Goal: Information Seeking & Learning: Compare options

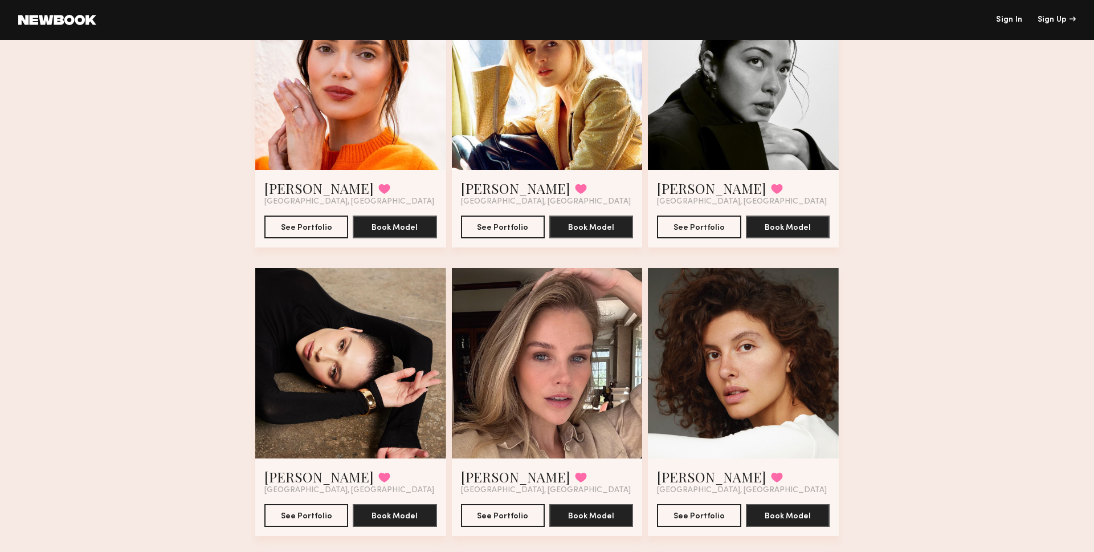
scroll to position [3064, 0]
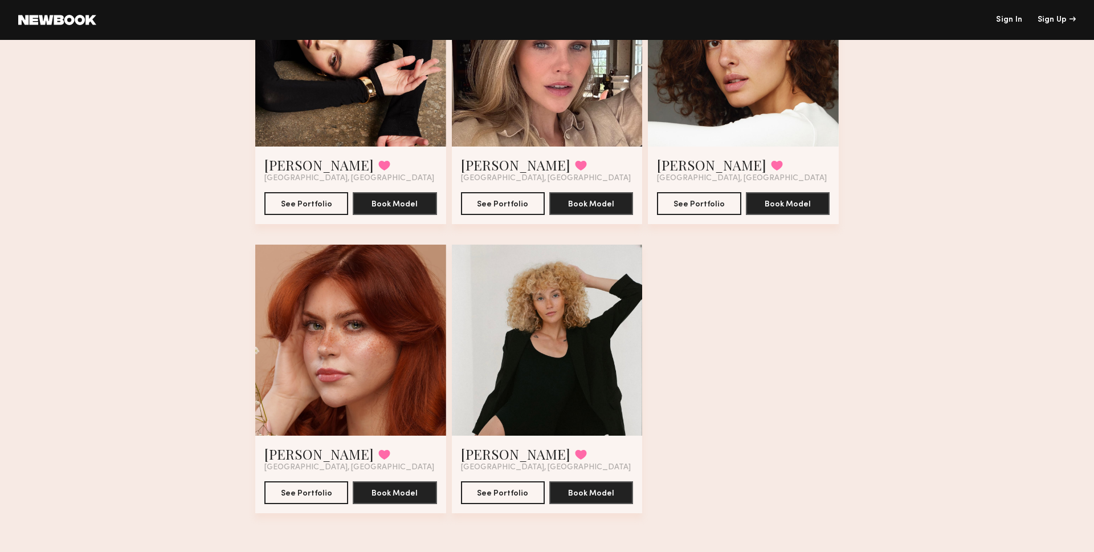
click at [327, 348] on div at bounding box center [350, 339] width 191 height 191
click at [313, 353] on button "See Portfolio" at bounding box center [306, 491] width 84 height 23
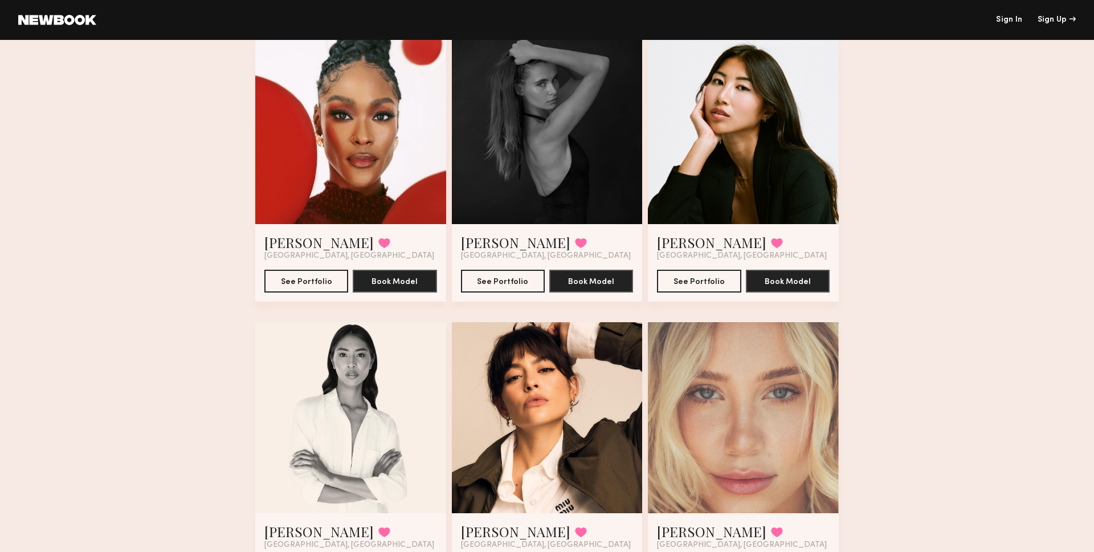
scroll to position [1540, 0]
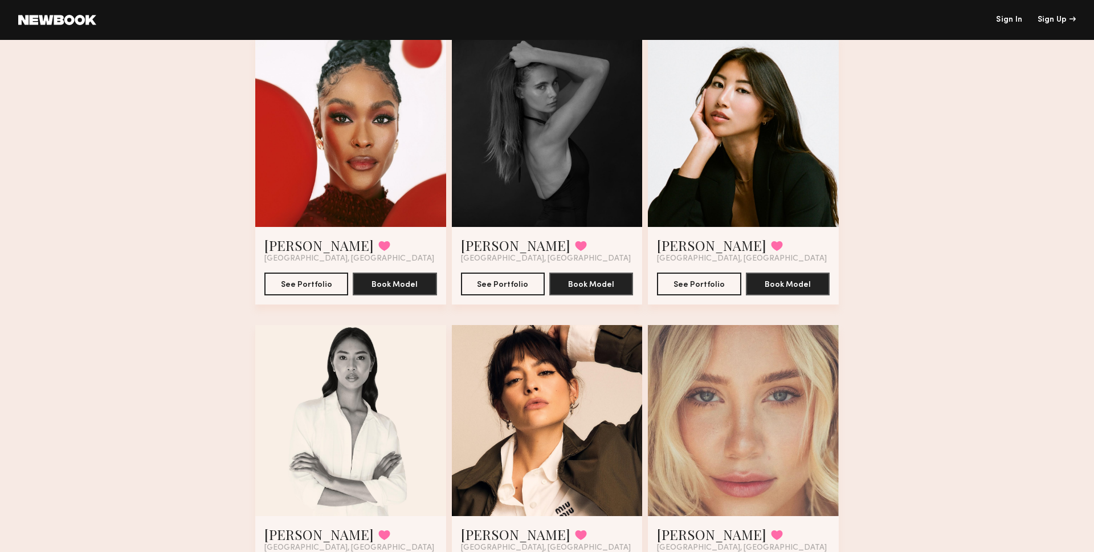
click at [737, 165] on div at bounding box center [743, 131] width 191 height 191
click at [703, 281] on button "See Portfolio" at bounding box center [699, 283] width 84 height 23
click at [376, 353] on div at bounding box center [350, 420] width 191 height 191
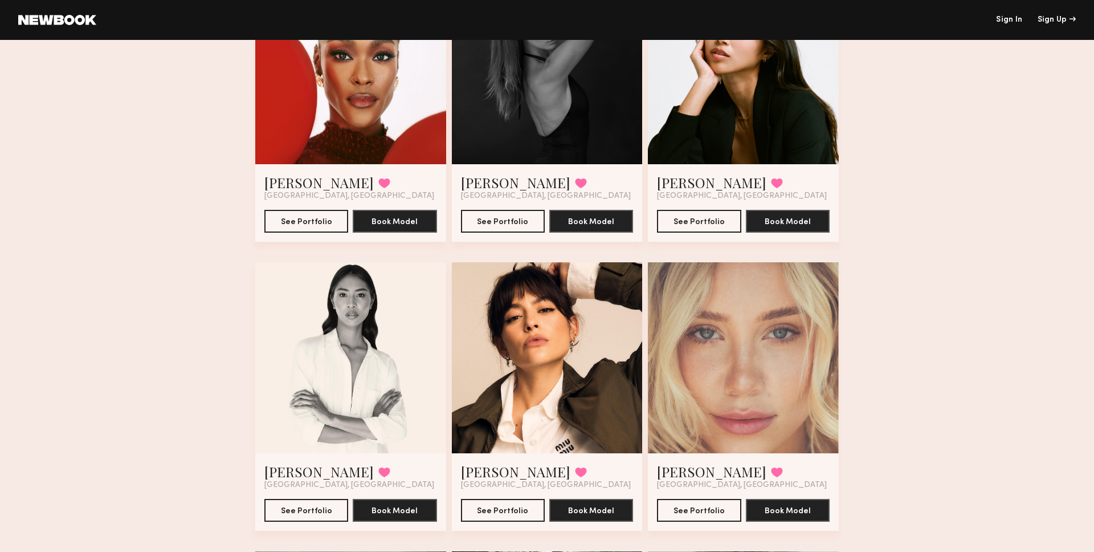
scroll to position [1610, 0]
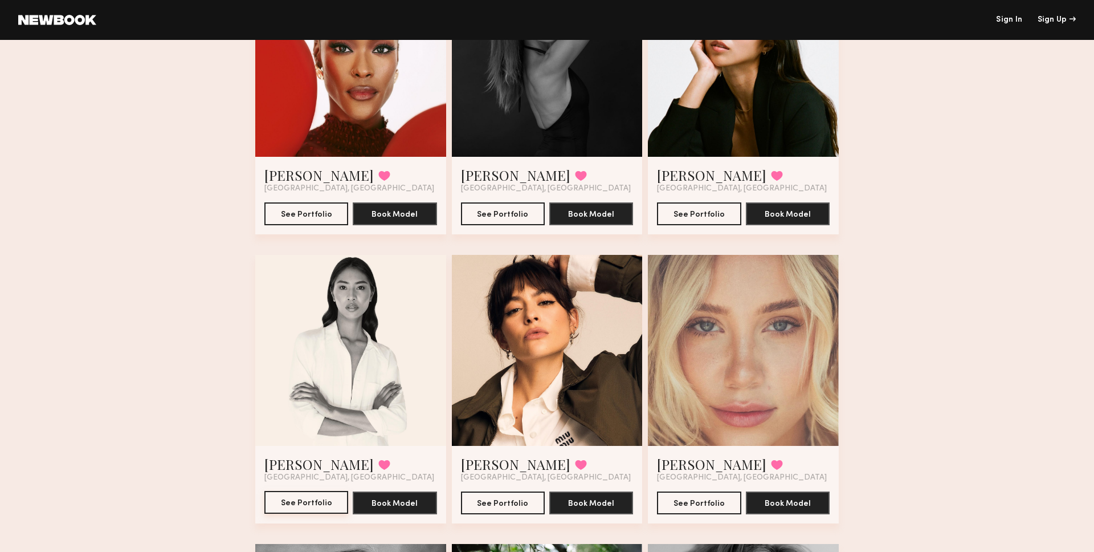
click at [301, 353] on button "See Portfolio" at bounding box center [306, 502] width 84 height 23
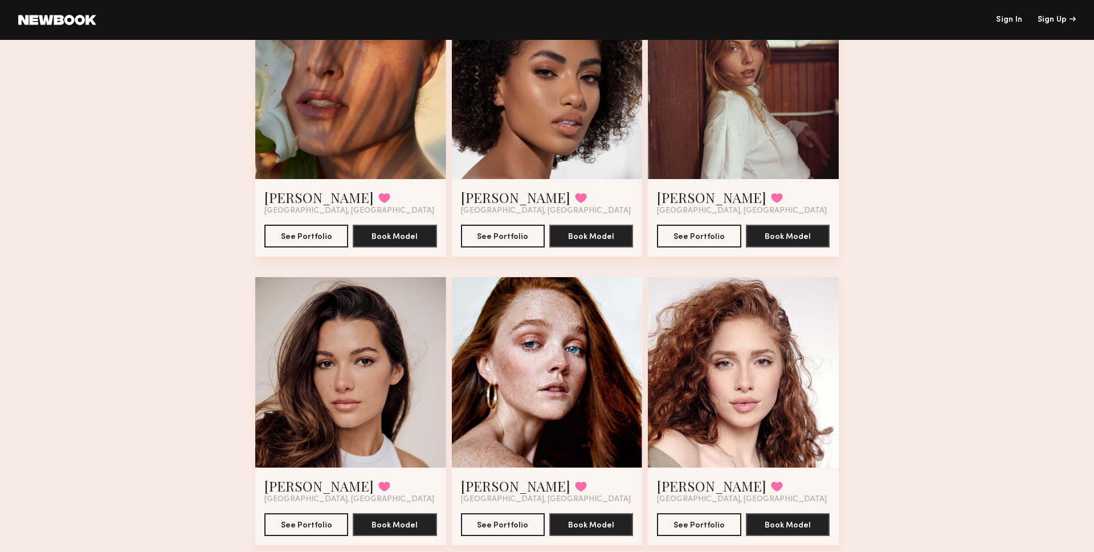
scroll to position [1014, 0]
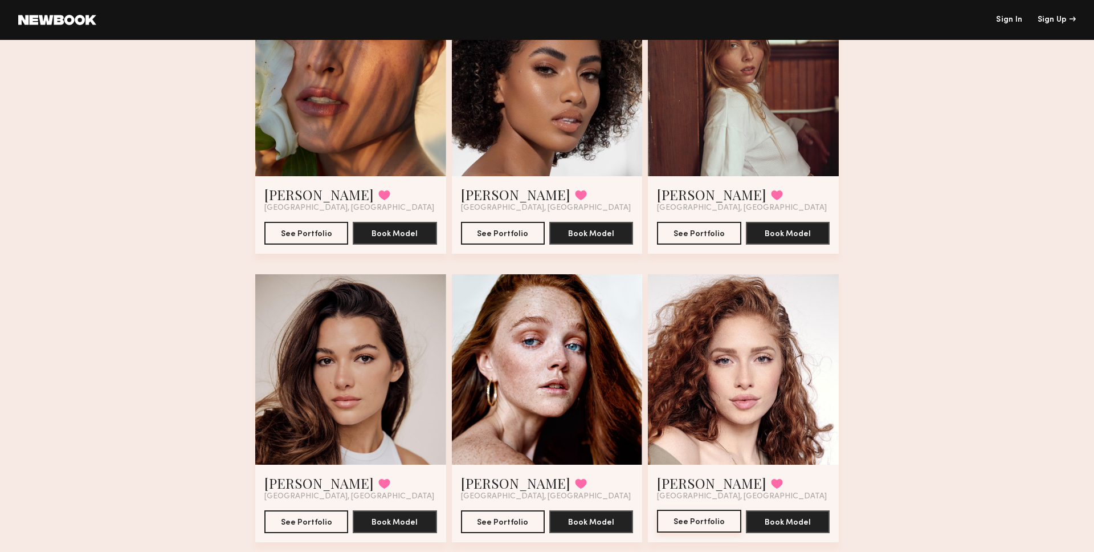
click at [693, 353] on button "See Portfolio" at bounding box center [699, 520] width 84 height 23
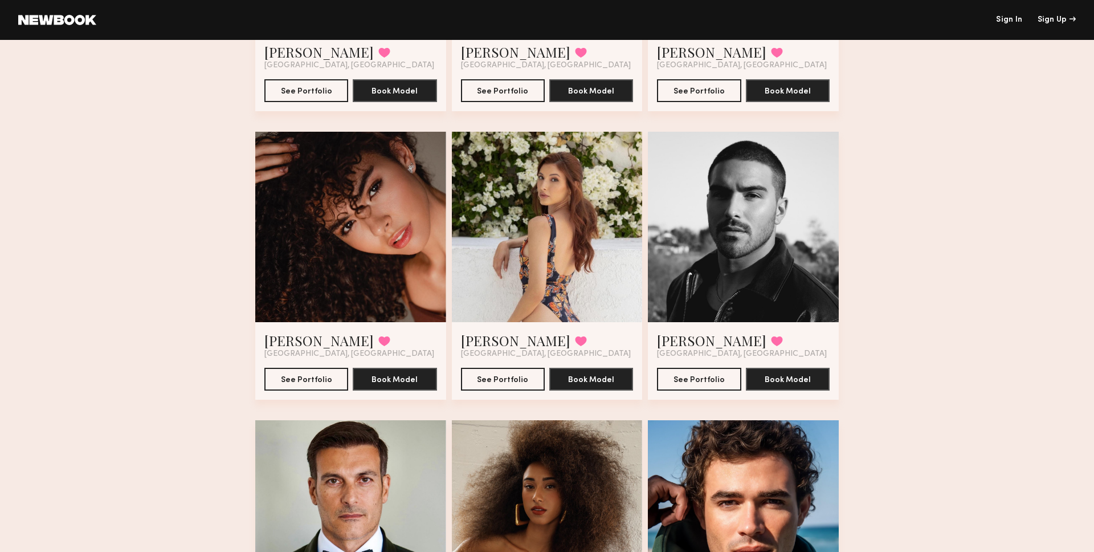
scroll to position [284, 0]
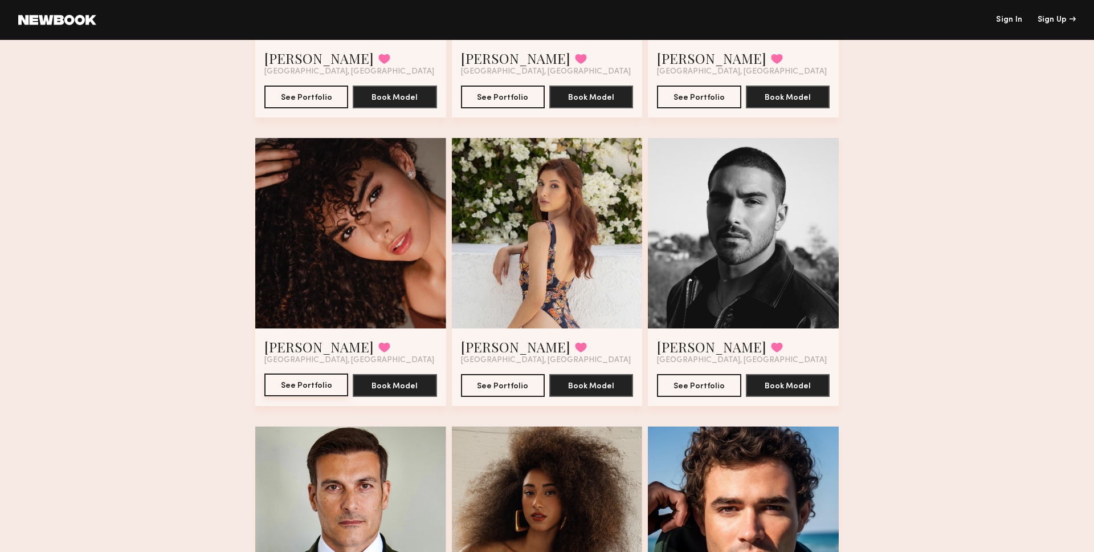
click at [312, 353] on button "See Portfolio" at bounding box center [306, 384] width 84 height 23
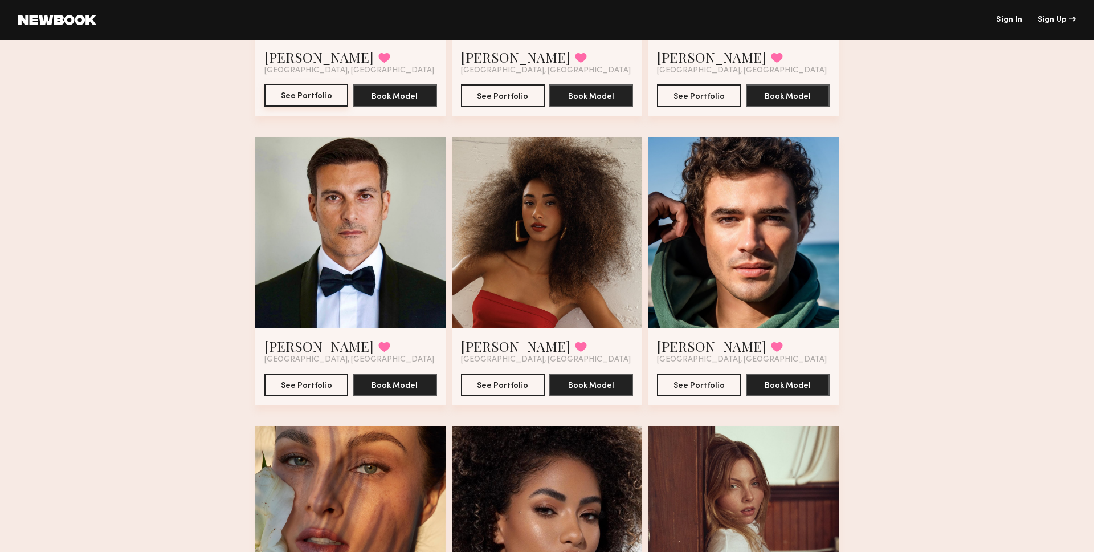
scroll to position [576, 0]
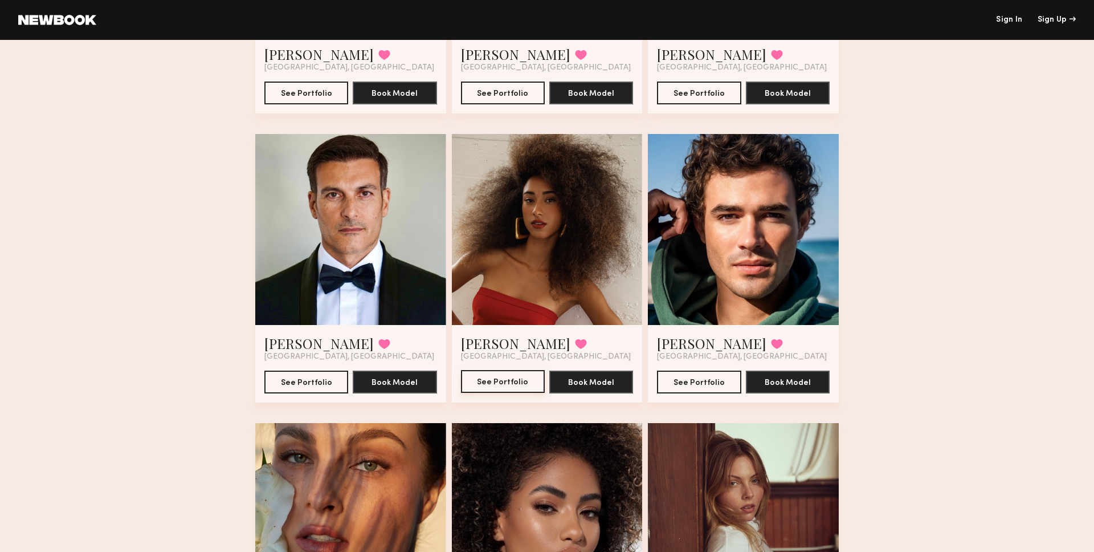
click at [501, 353] on button "See Portfolio" at bounding box center [503, 381] width 84 height 23
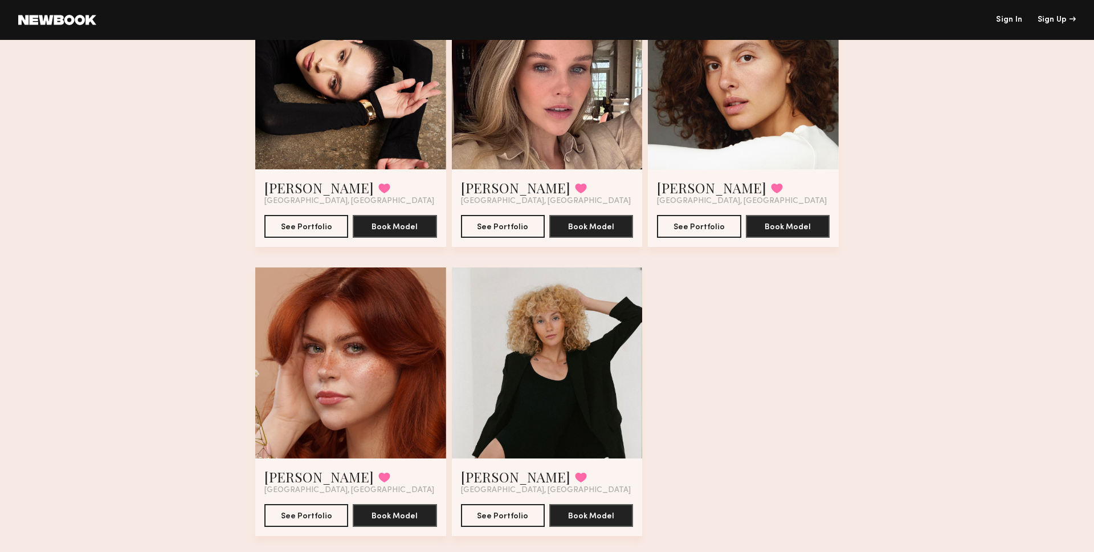
scroll to position [3064, 0]
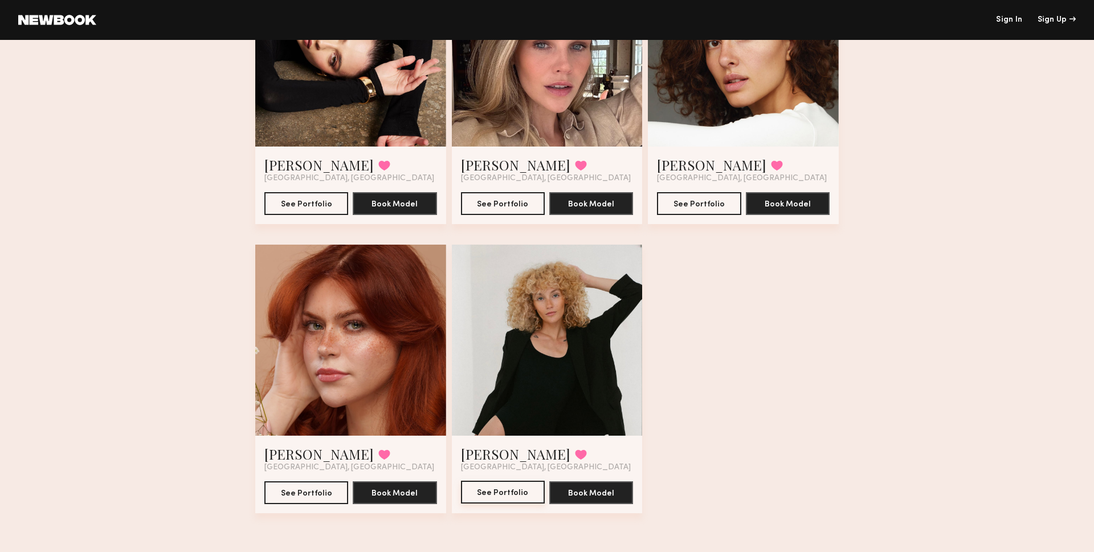
click at [500, 353] on button "See Portfolio" at bounding box center [503, 491] width 84 height 23
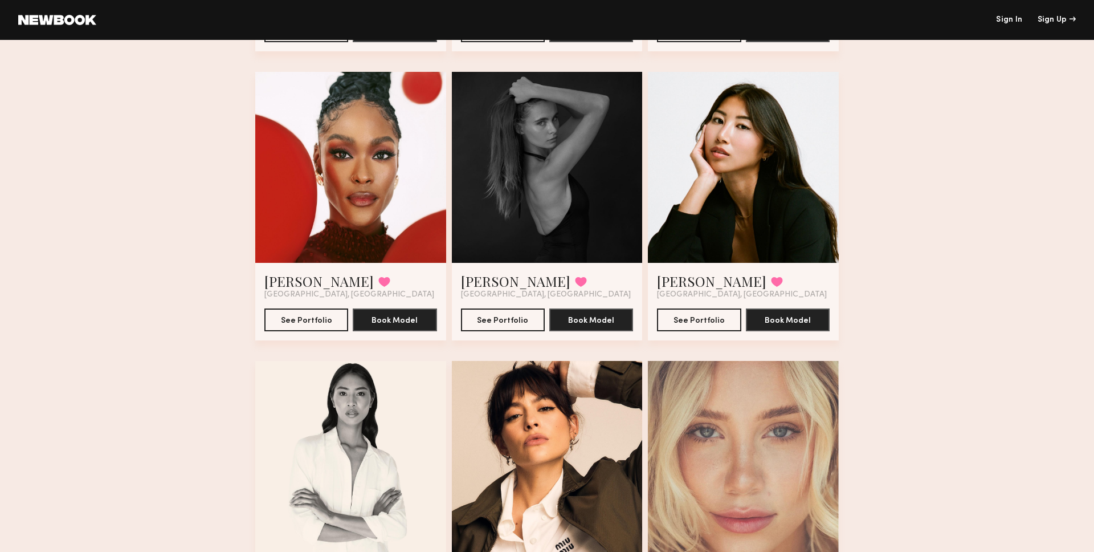
scroll to position [1496, 0]
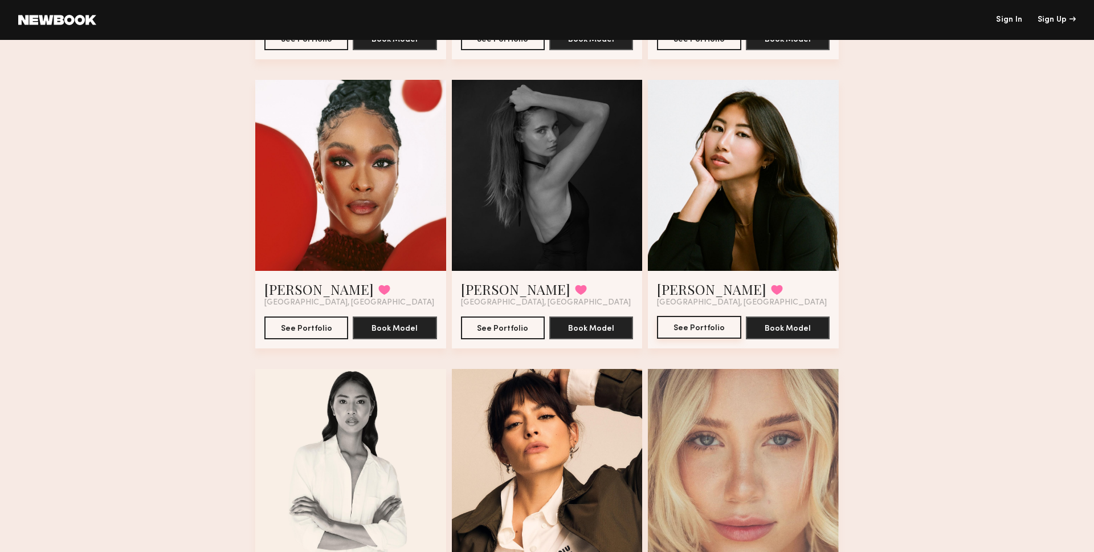
click at [692, 327] on button "See Portfolio" at bounding box center [699, 327] width 84 height 23
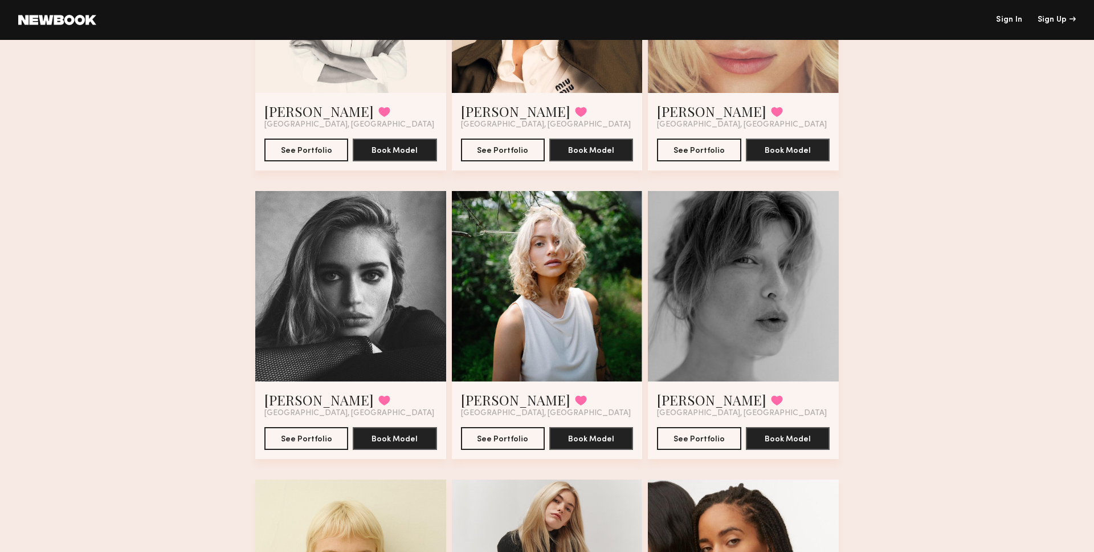
scroll to position [1967, 0]
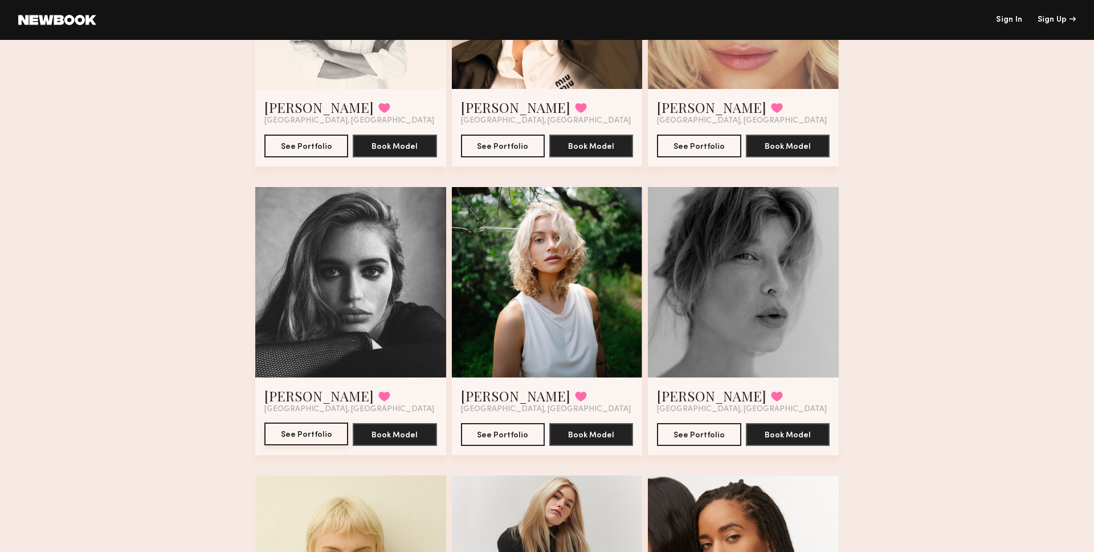
click at [304, 353] on button "See Portfolio" at bounding box center [306, 433] width 84 height 23
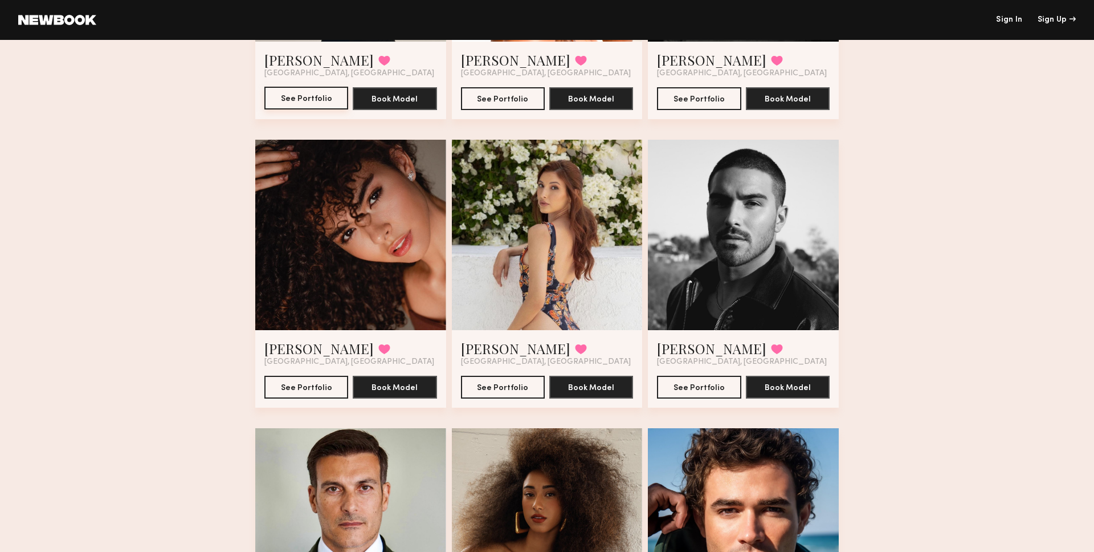
scroll to position [284, 0]
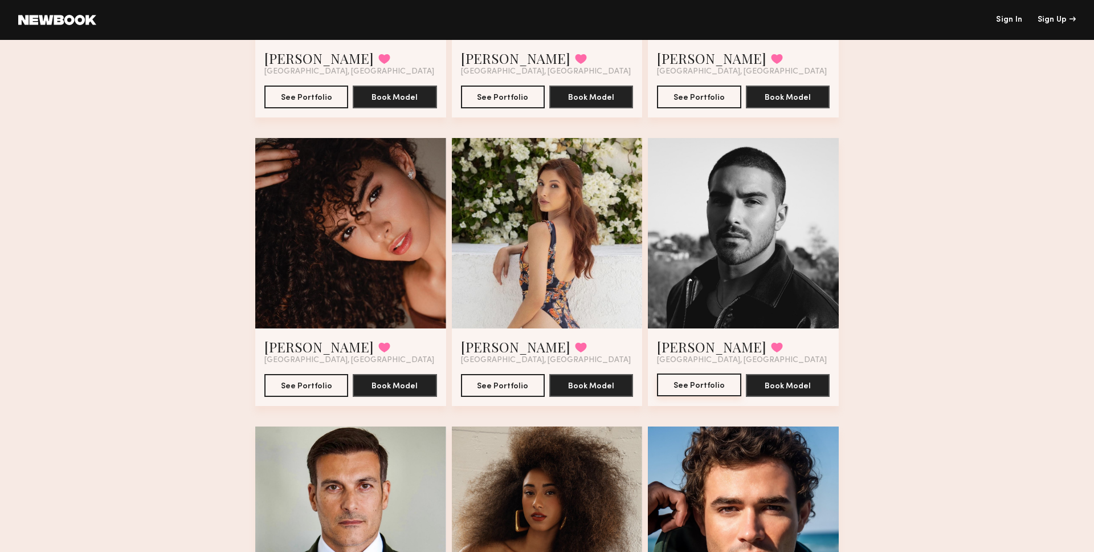
click at [697, 353] on button "See Portfolio" at bounding box center [699, 384] width 84 height 23
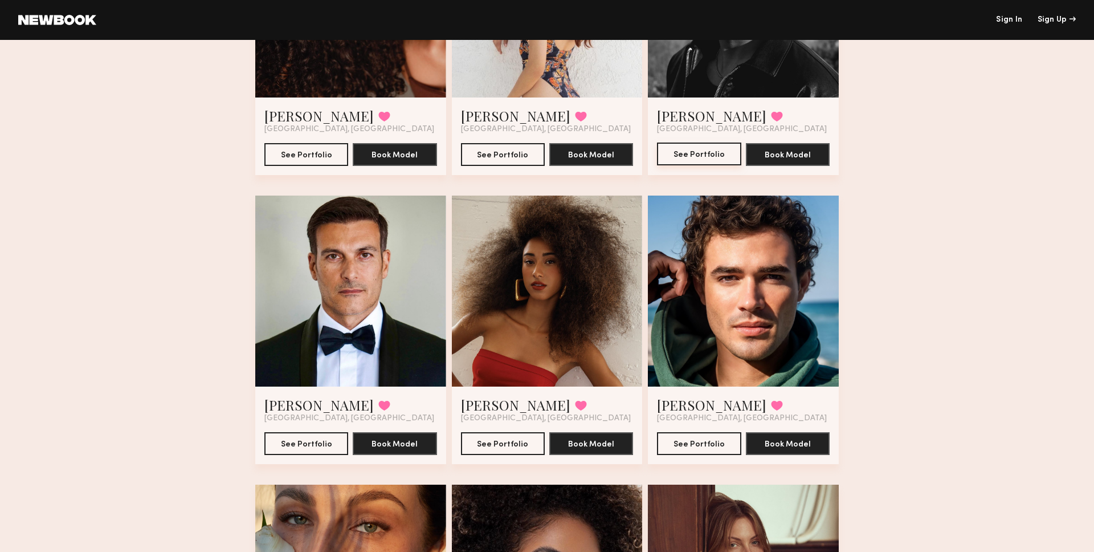
scroll to position [521, 0]
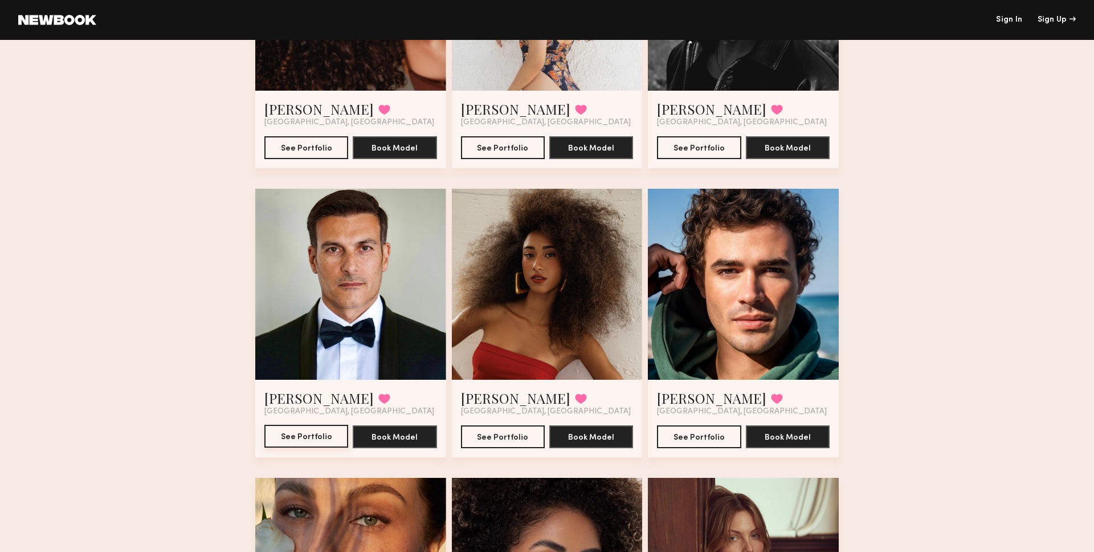
click at [303, 353] on button "See Portfolio" at bounding box center [306, 435] width 84 height 23
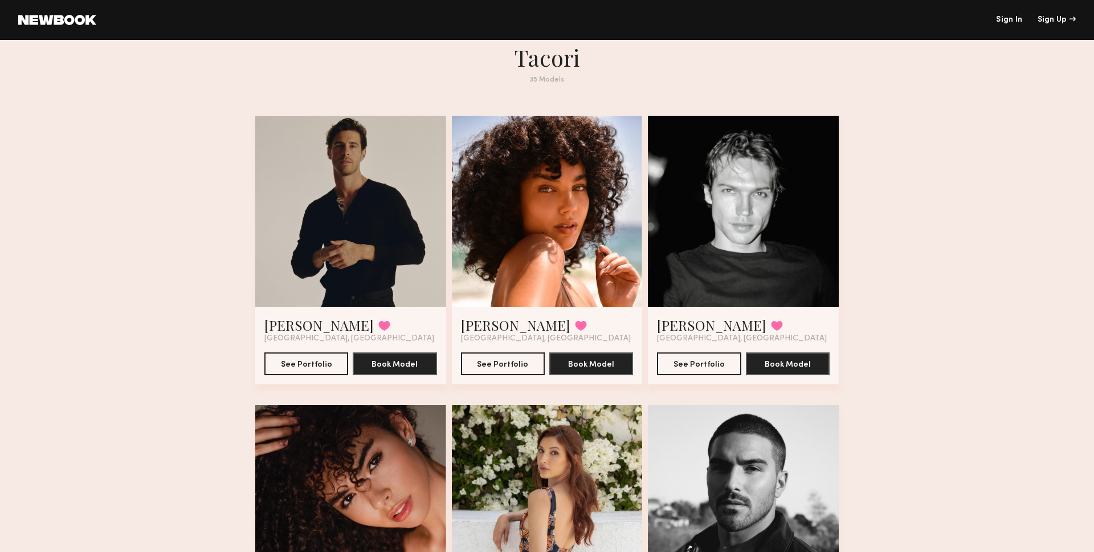
scroll to position [15, 0]
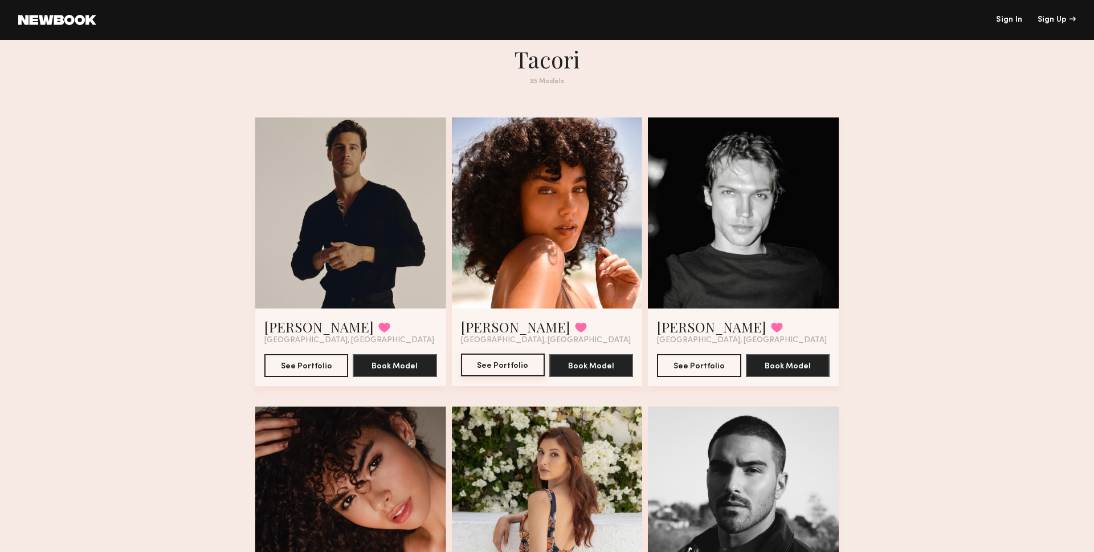
click at [501, 353] on button "See Portfolio" at bounding box center [503, 364] width 84 height 23
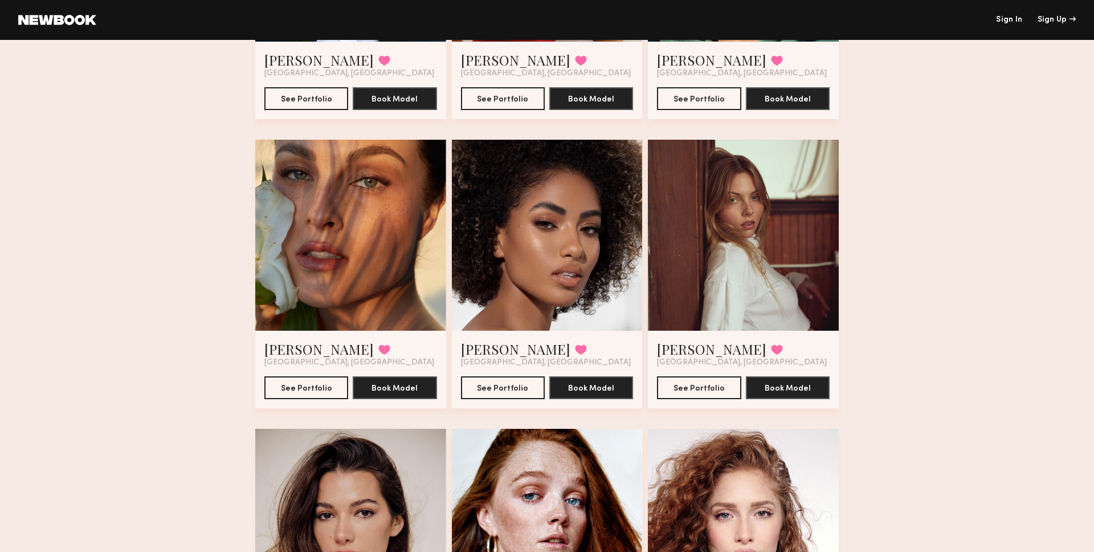
scroll to position [883, 0]
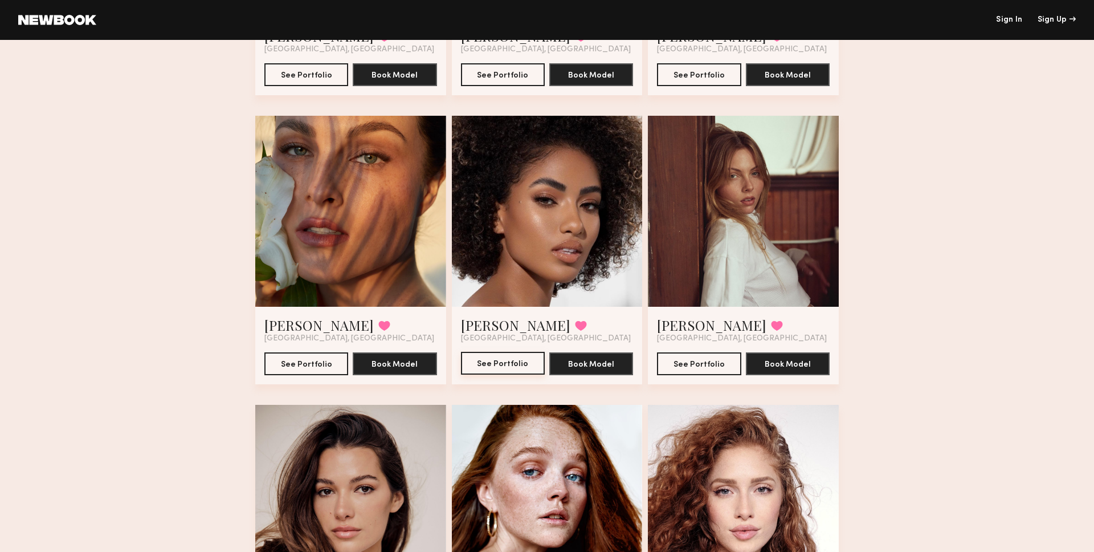
click at [503, 353] on button "See Portfolio" at bounding box center [503, 363] width 84 height 23
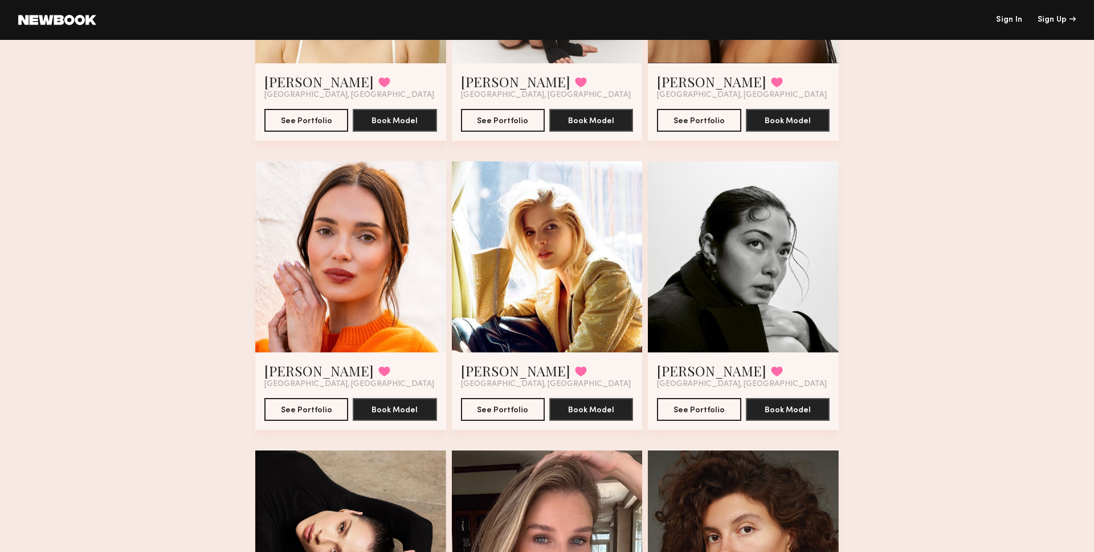
scroll to position [2529, 0]
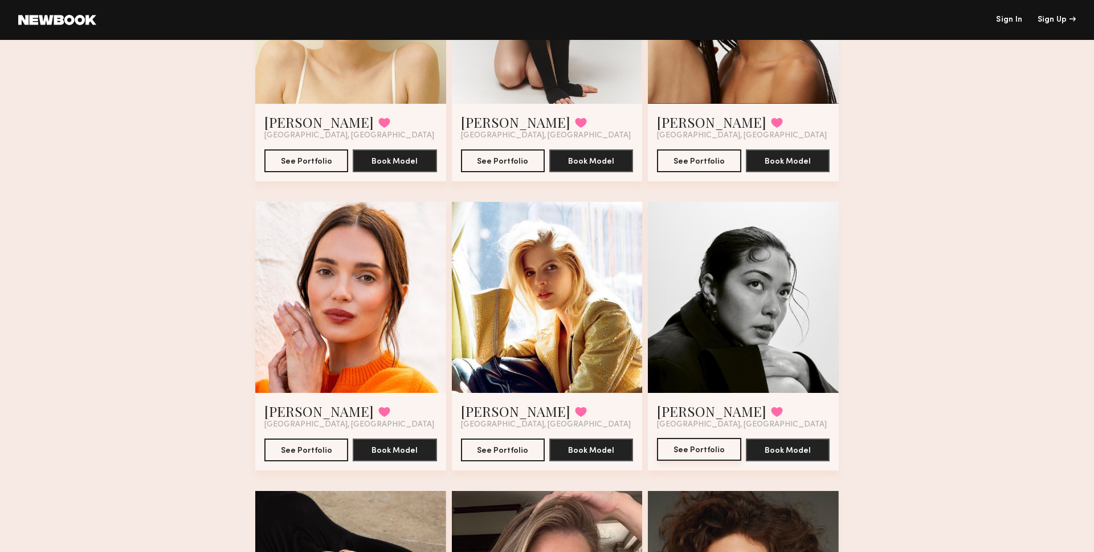
click at [693, 353] on button "See Portfolio" at bounding box center [699, 449] width 84 height 23
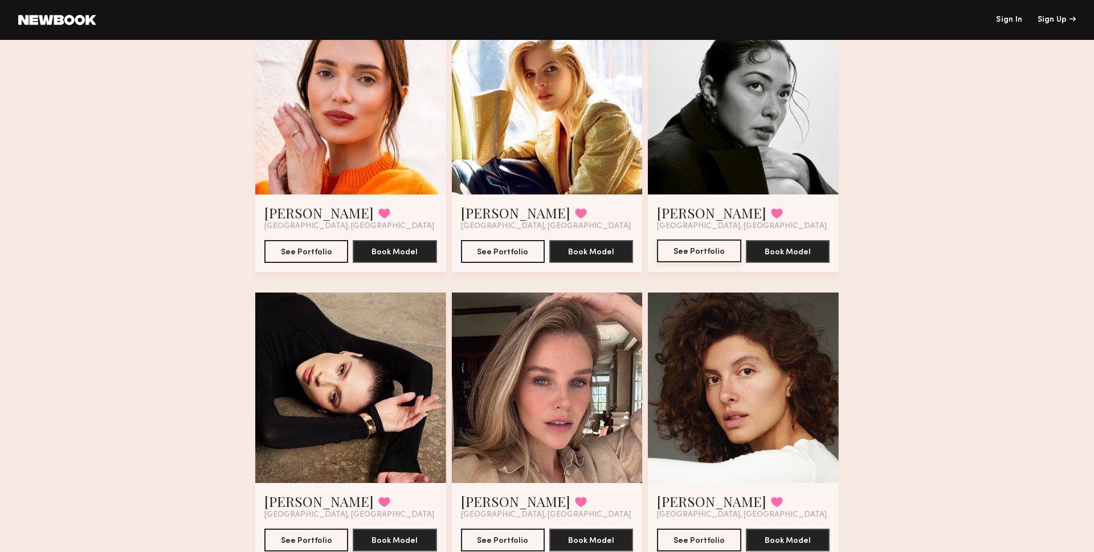
scroll to position [2616, 0]
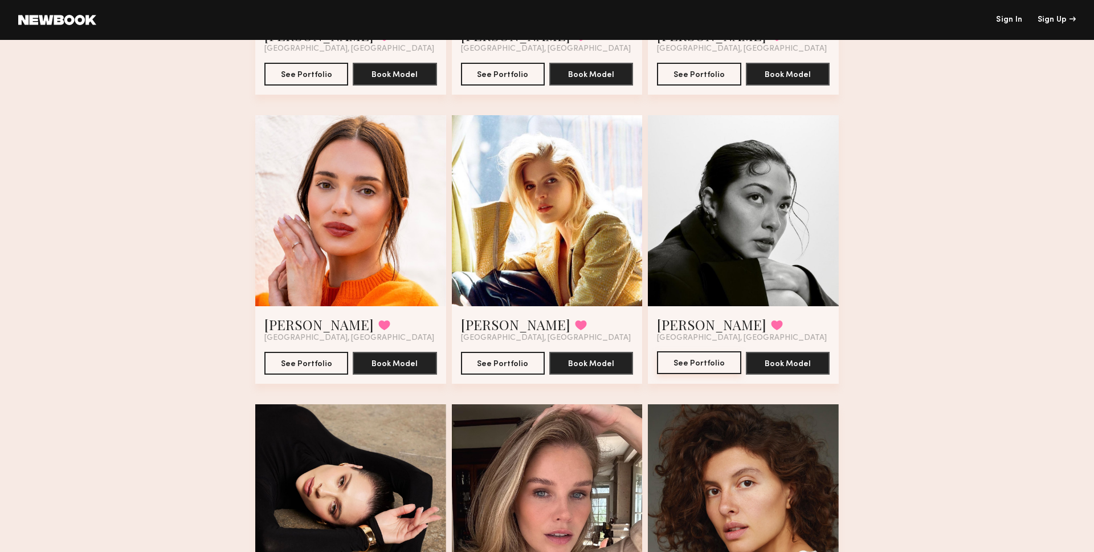
click at [697, 353] on button "See Portfolio" at bounding box center [699, 362] width 84 height 23
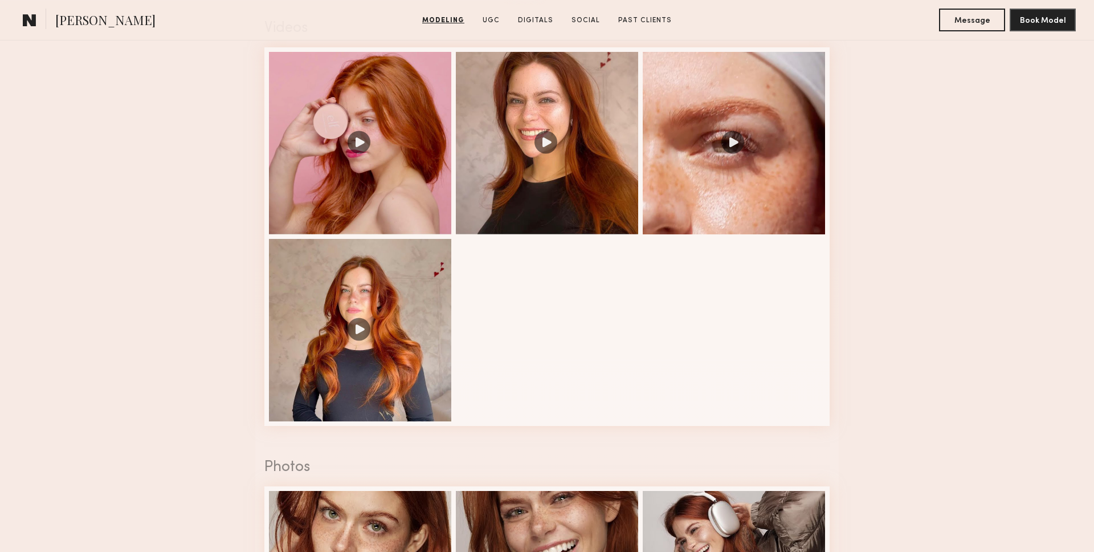
scroll to position [1190, 0]
click at [548, 132] on div at bounding box center [547, 141] width 182 height 182
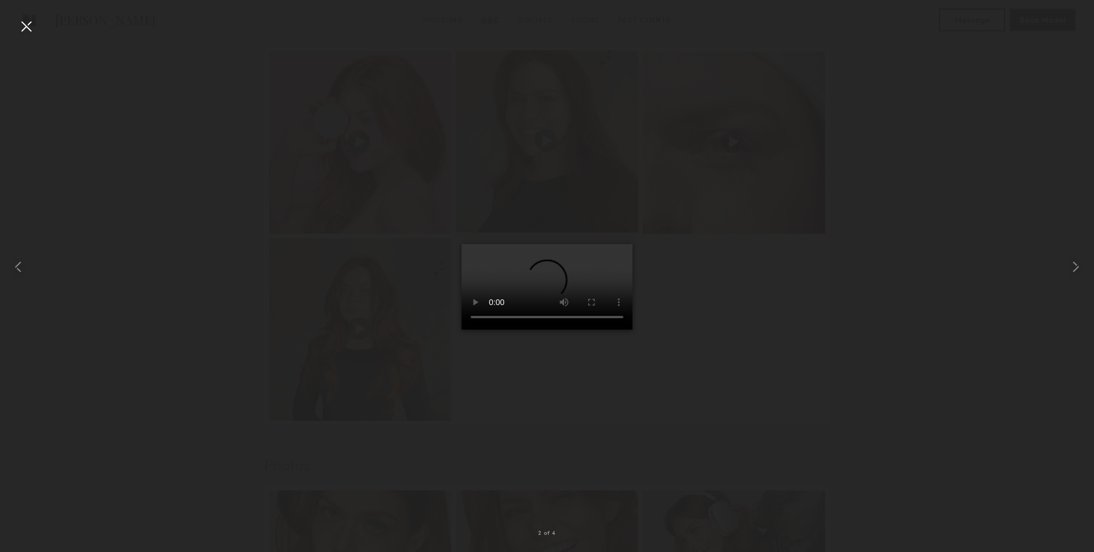
click at [548, 132] on nb-model-profile-ugc-videos-container "Videos 2 of 4" at bounding box center [546, 225] width 583 height 439
click at [26, 28] on div at bounding box center [26, 26] width 18 height 18
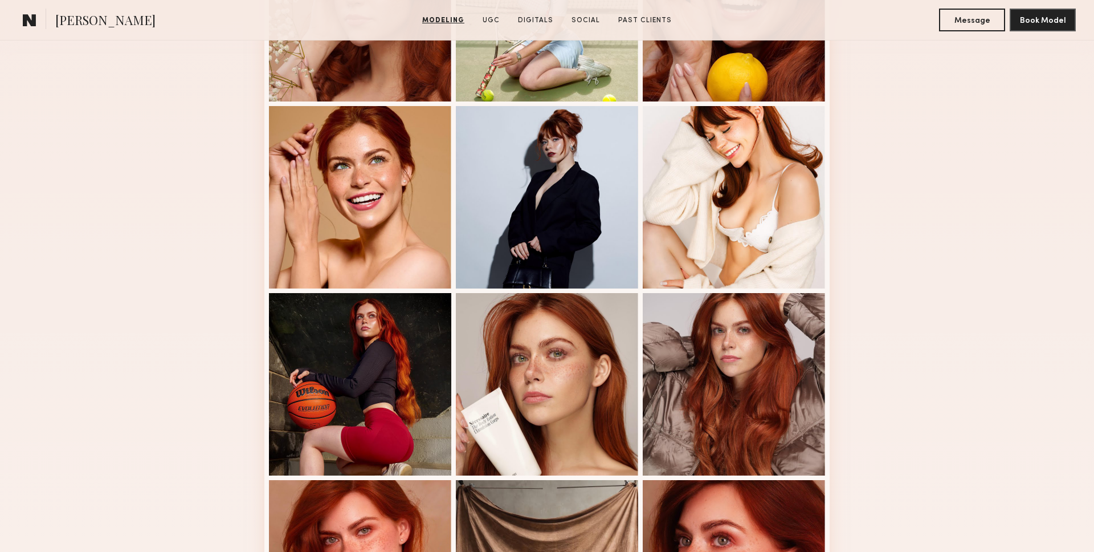
scroll to position [421, 0]
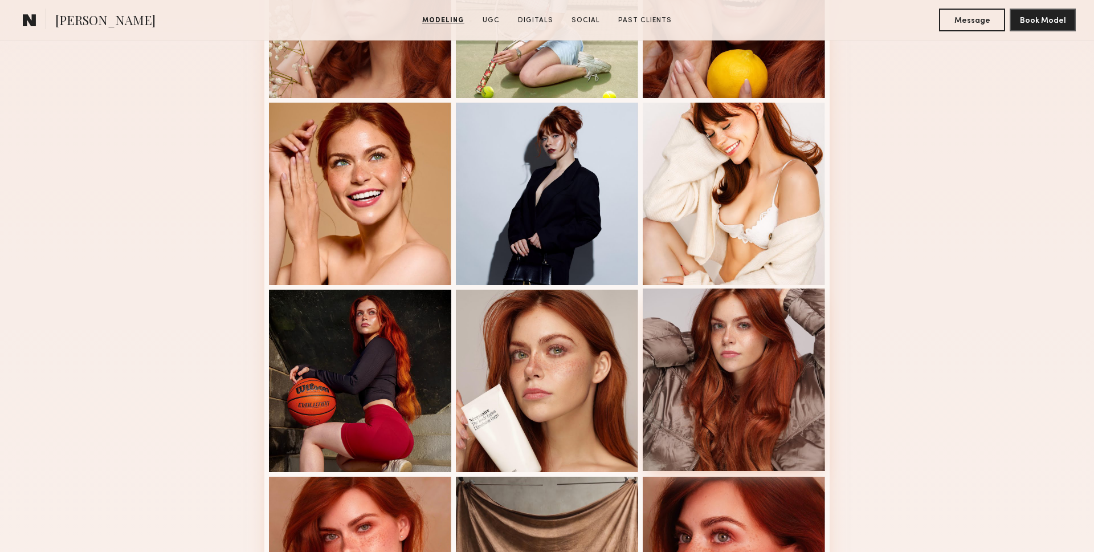
click at [656, 351] on div at bounding box center [734, 379] width 182 height 182
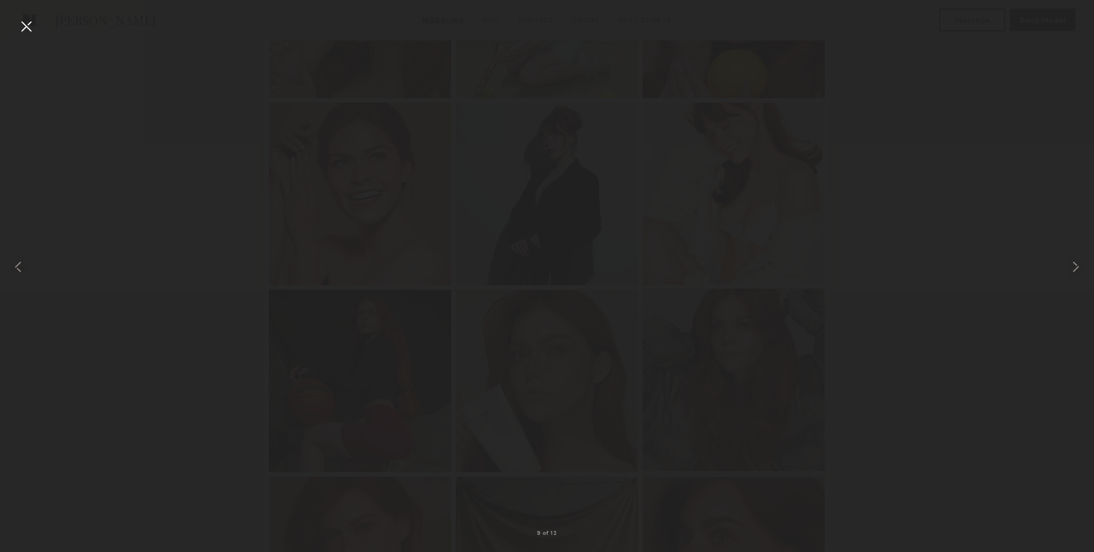
click at [656, 351] on div at bounding box center [734, 379] width 182 height 182
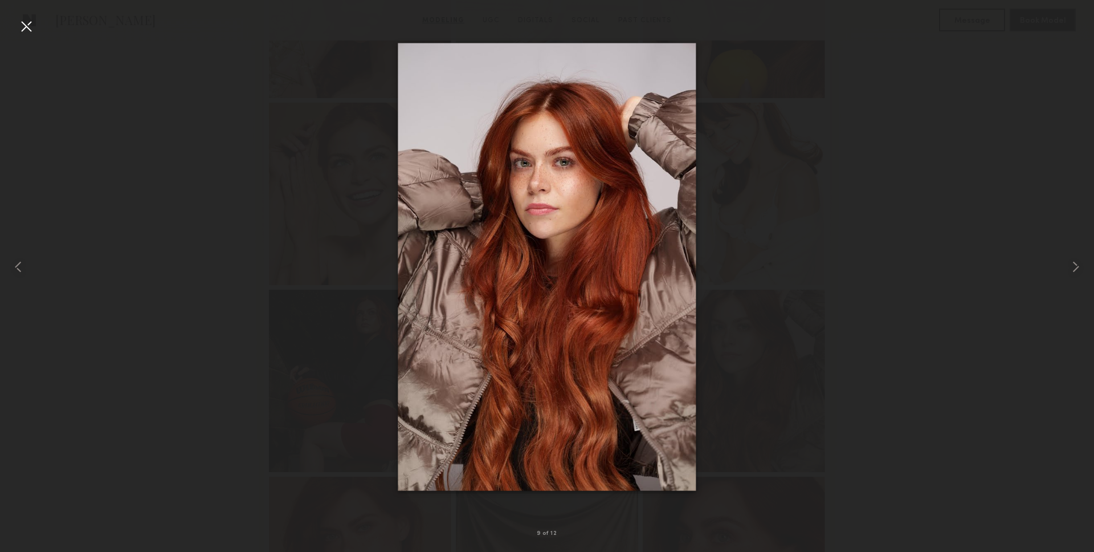
click at [30, 21] on div at bounding box center [26, 26] width 18 height 18
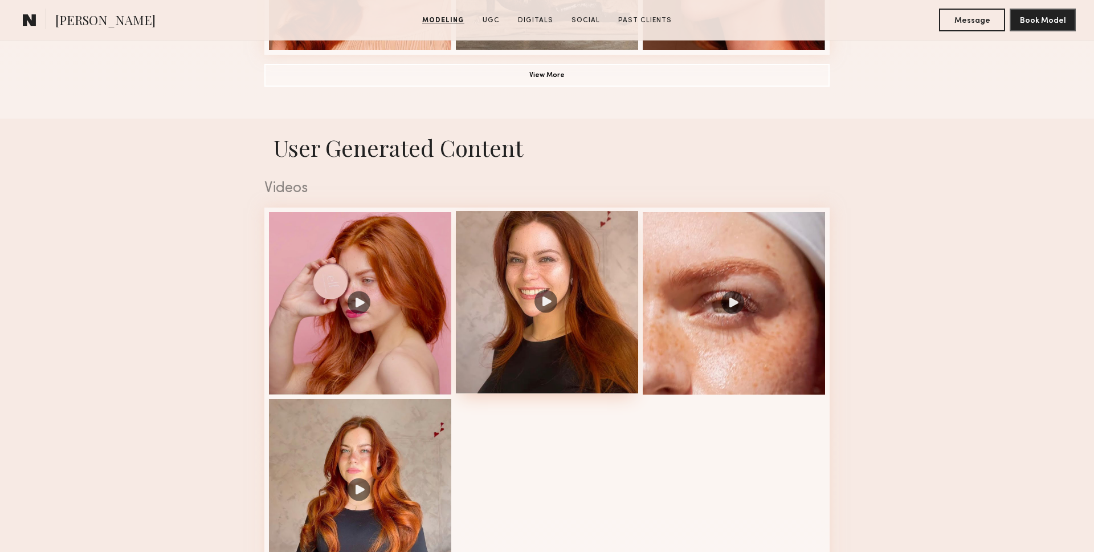
scroll to position [1033, 0]
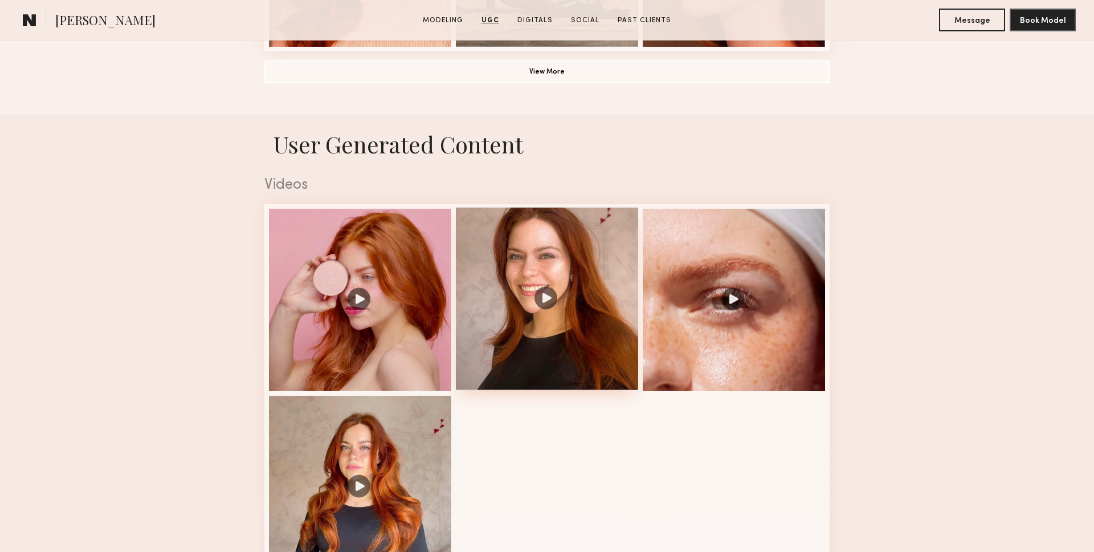
click at [586, 295] on div at bounding box center [547, 298] width 182 height 182
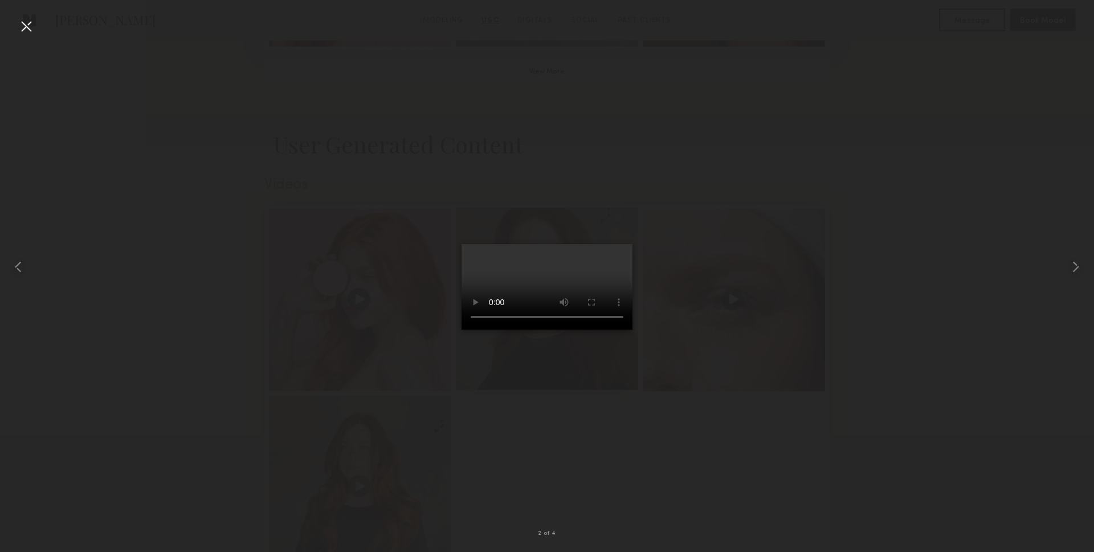
click at [586, 295] on div at bounding box center [547, 298] width 182 height 182
click at [35, 21] on div at bounding box center [22, 266] width 44 height 497
click at [22, 31] on div at bounding box center [26, 26] width 18 height 18
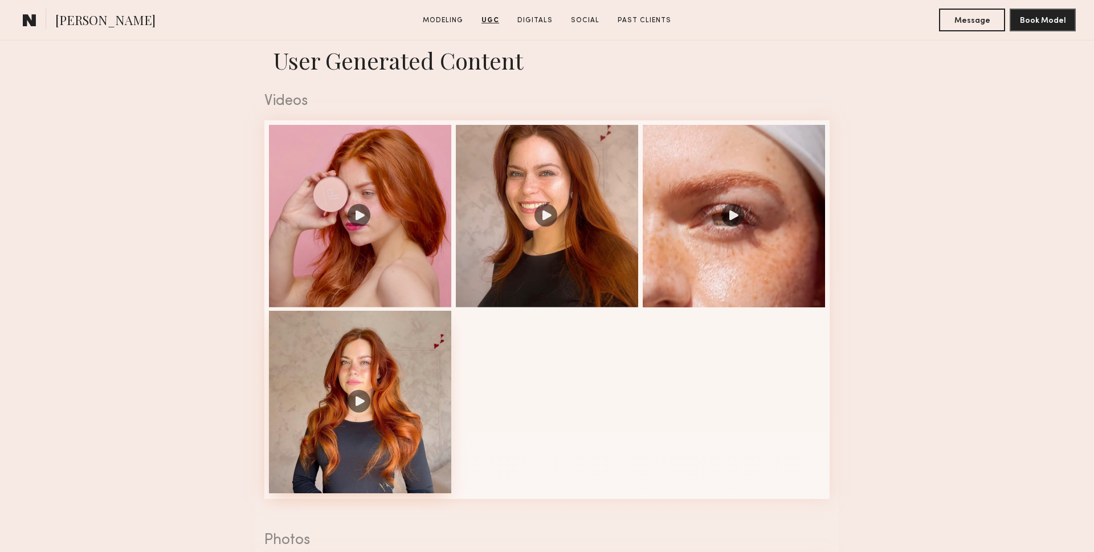
scroll to position [1117, 0]
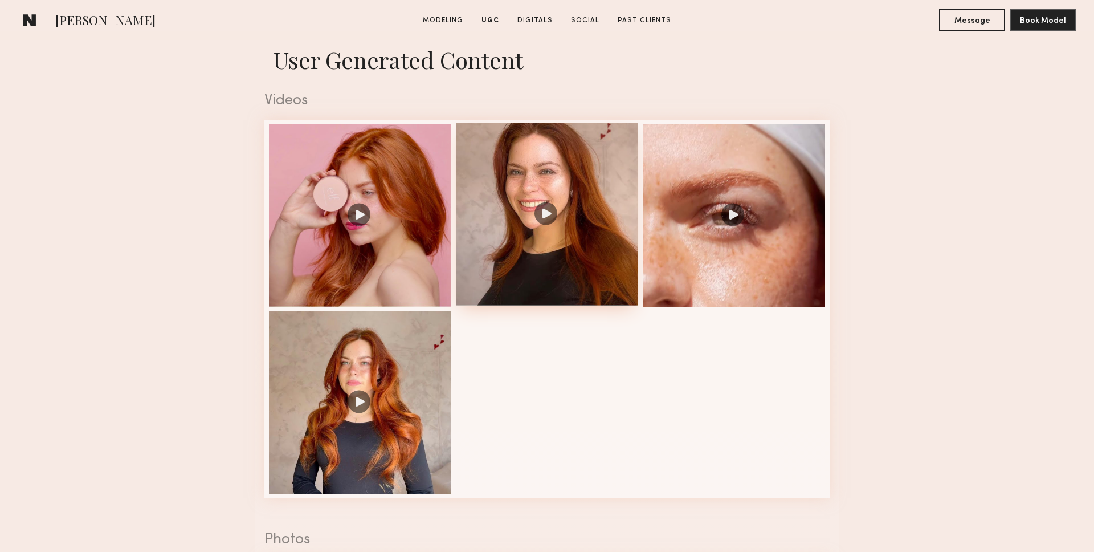
click at [541, 219] on div at bounding box center [547, 214] width 182 height 182
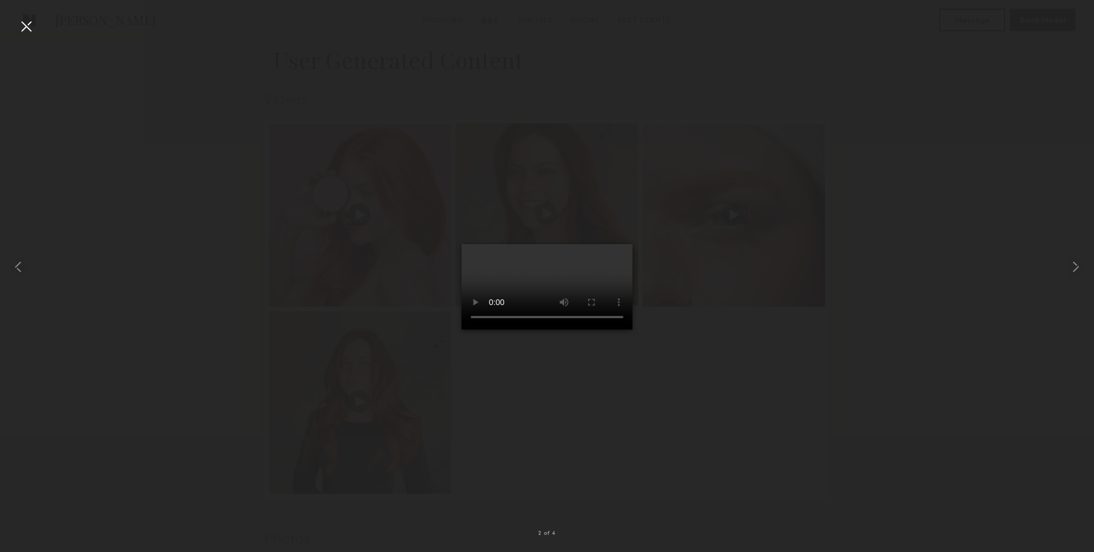
click at [541, 219] on div at bounding box center [547, 214] width 182 height 182
click at [17, 20] on div at bounding box center [26, 26] width 18 height 18
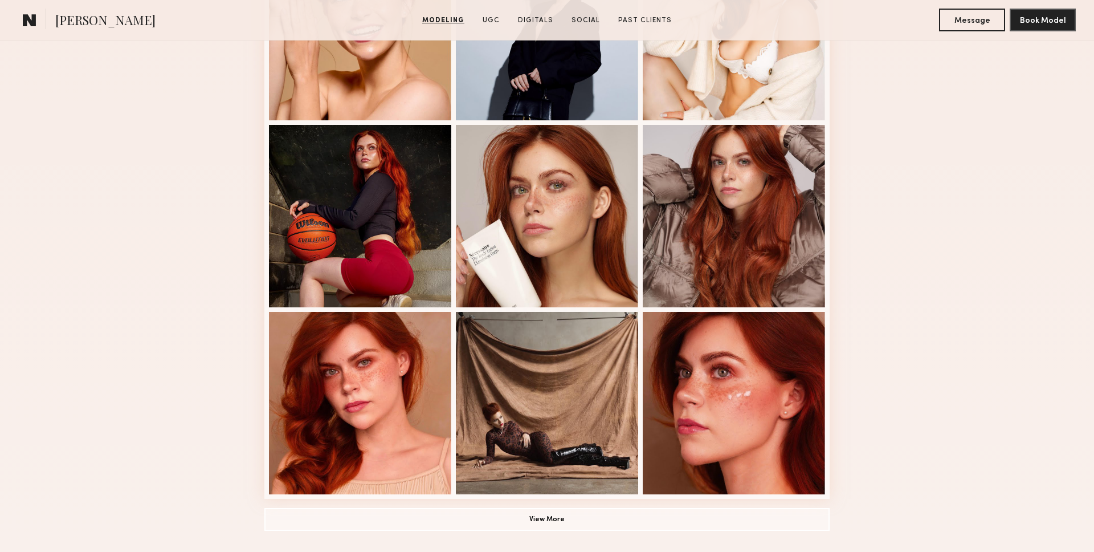
scroll to position [587, 0]
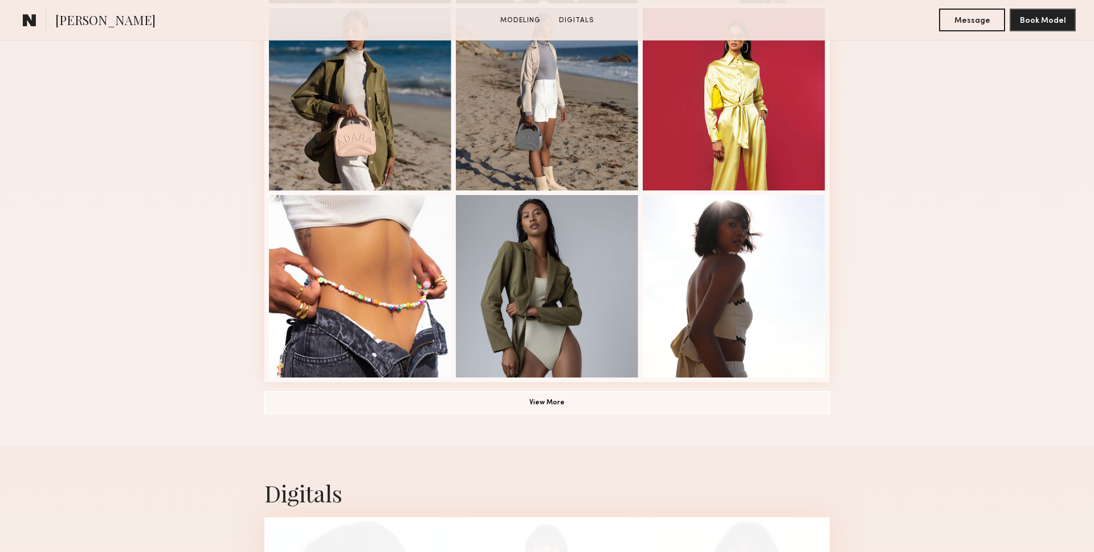
scroll to position [752, 0]
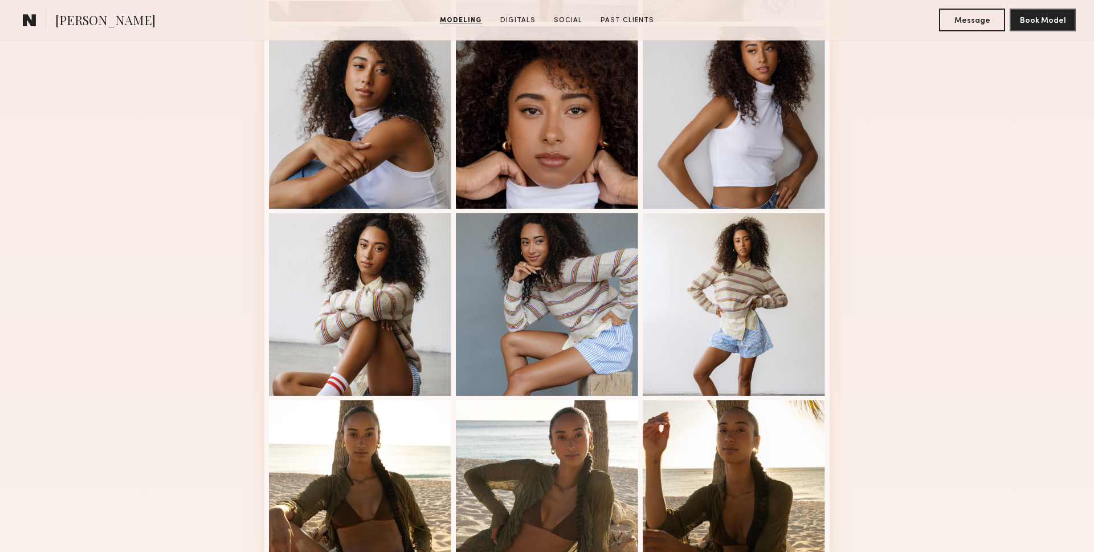
scroll to position [499, 0]
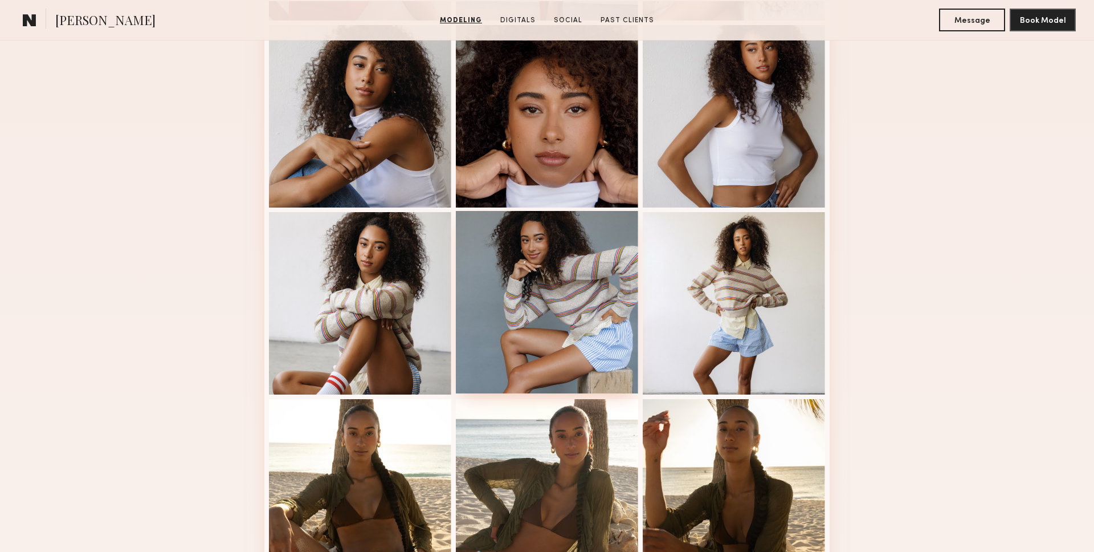
click at [548, 283] on div at bounding box center [547, 302] width 182 height 182
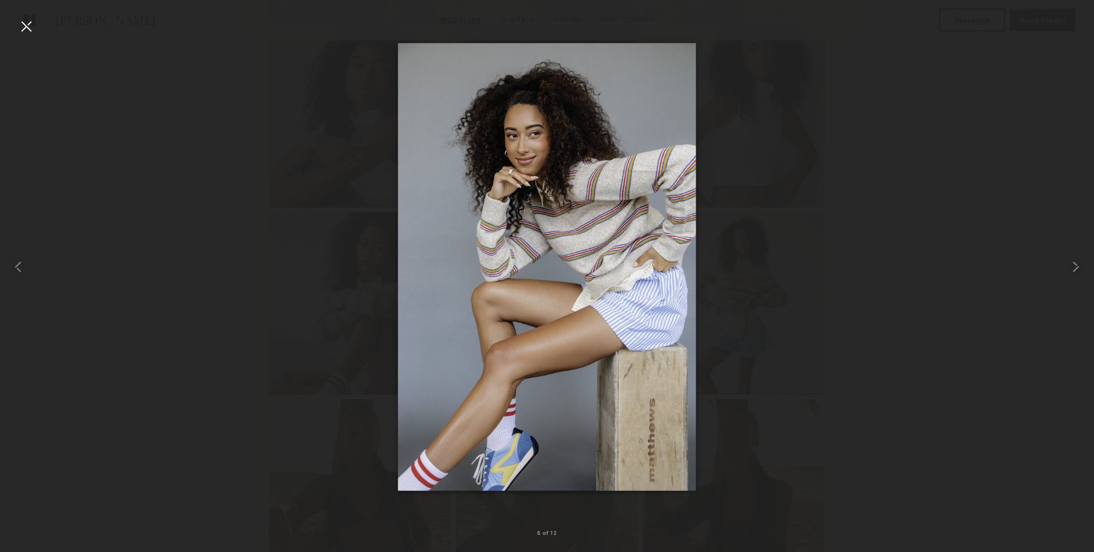
click at [27, 24] on div at bounding box center [26, 26] width 18 height 18
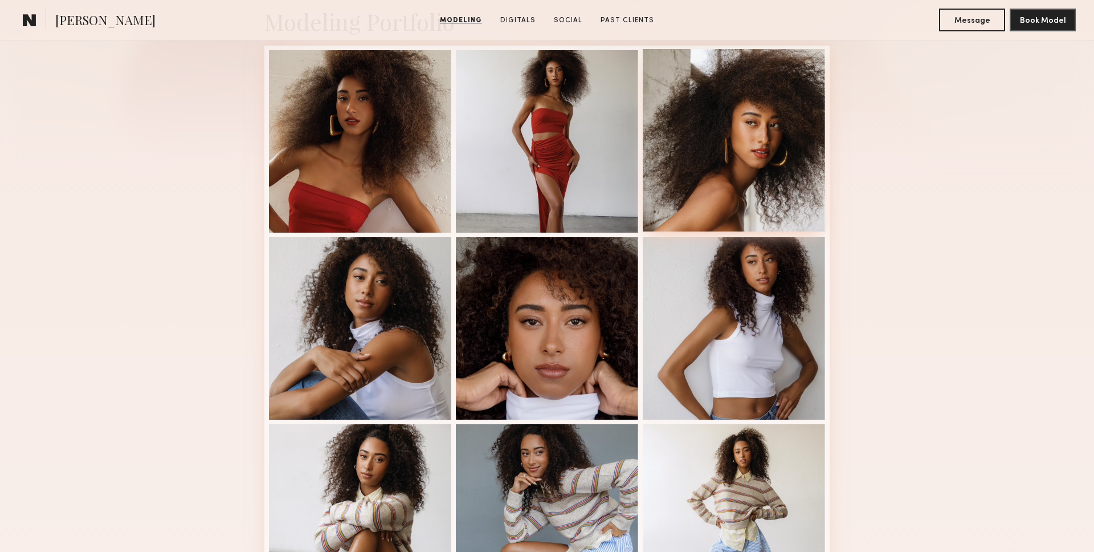
scroll to position [273, 0]
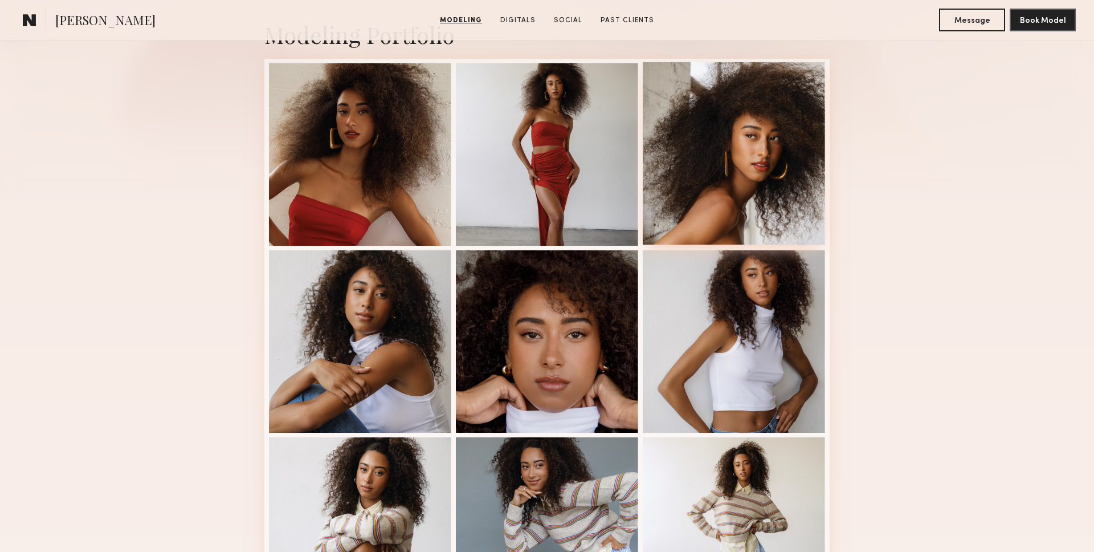
click at [746, 154] on div at bounding box center [734, 153] width 182 height 182
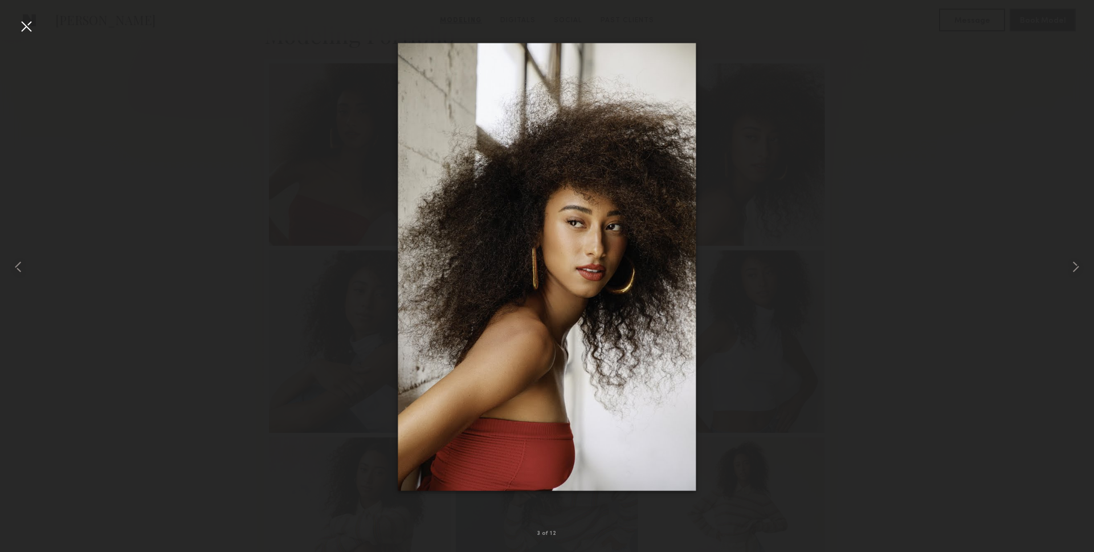
click at [25, 27] on div at bounding box center [26, 26] width 18 height 18
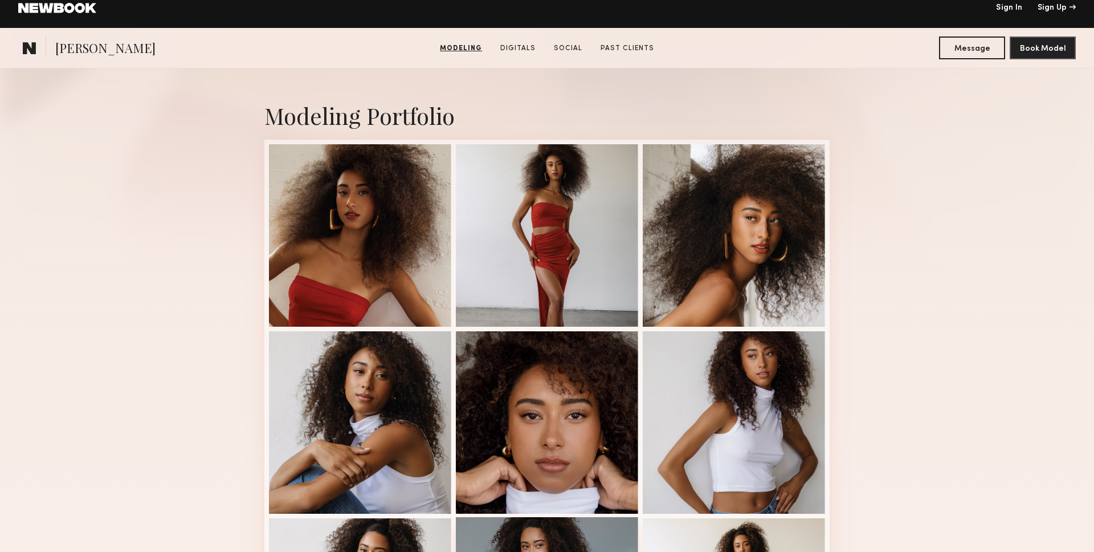
scroll to position [89, 0]
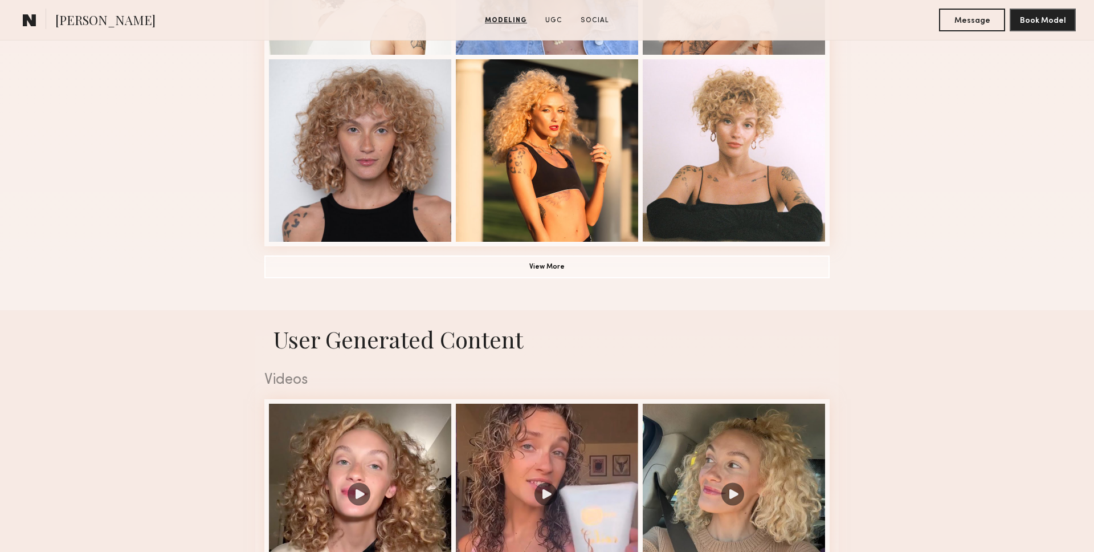
scroll to position [840, 0]
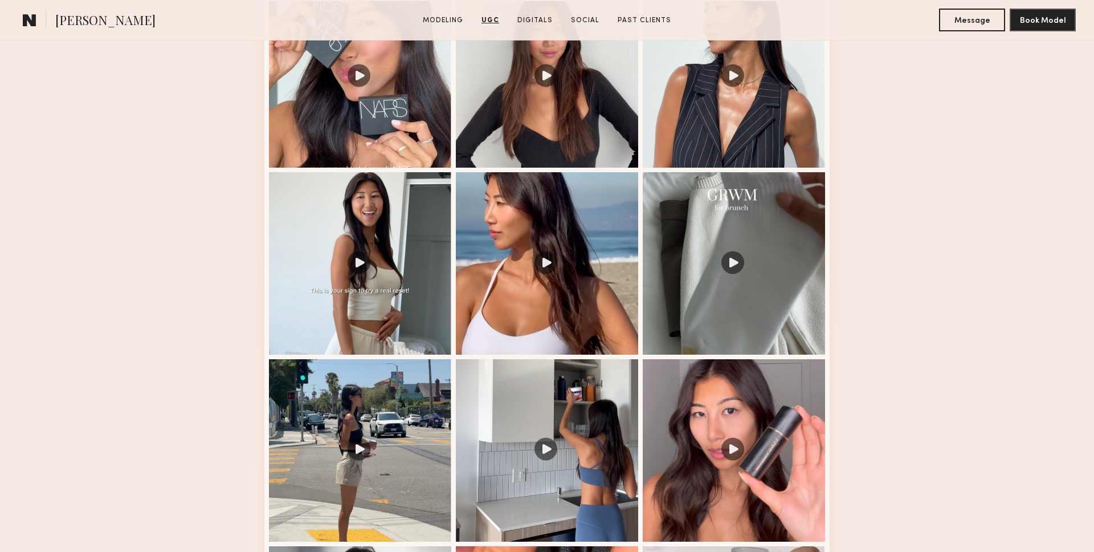
scroll to position [1244, 0]
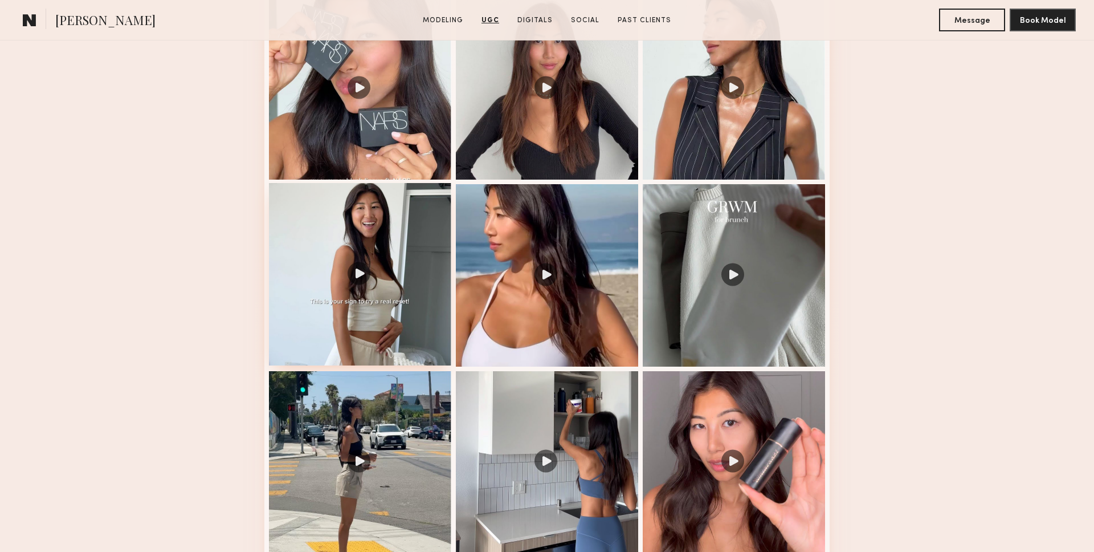
click at [357, 274] on div at bounding box center [360, 274] width 182 height 182
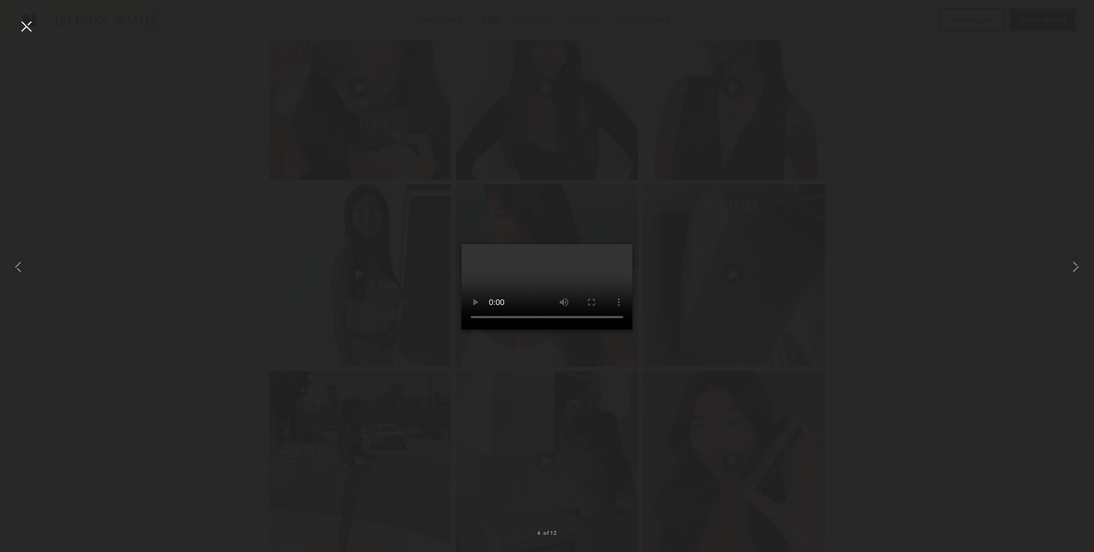
click at [26, 28] on div at bounding box center [26, 26] width 18 height 18
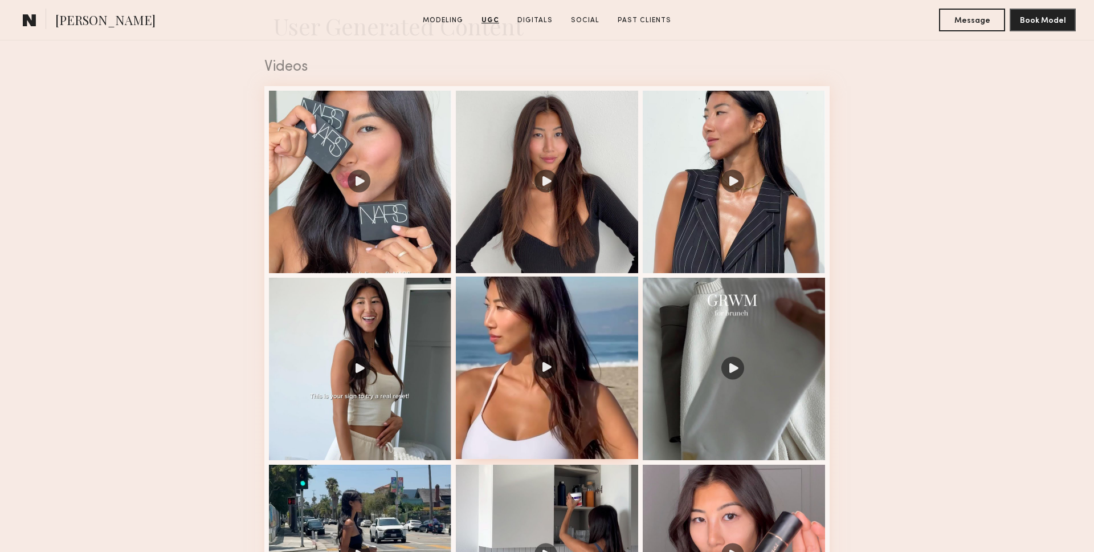
scroll to position [1150, 0]
click at [548, 178] on div at bounding box center [547, 181] width 182 height 182
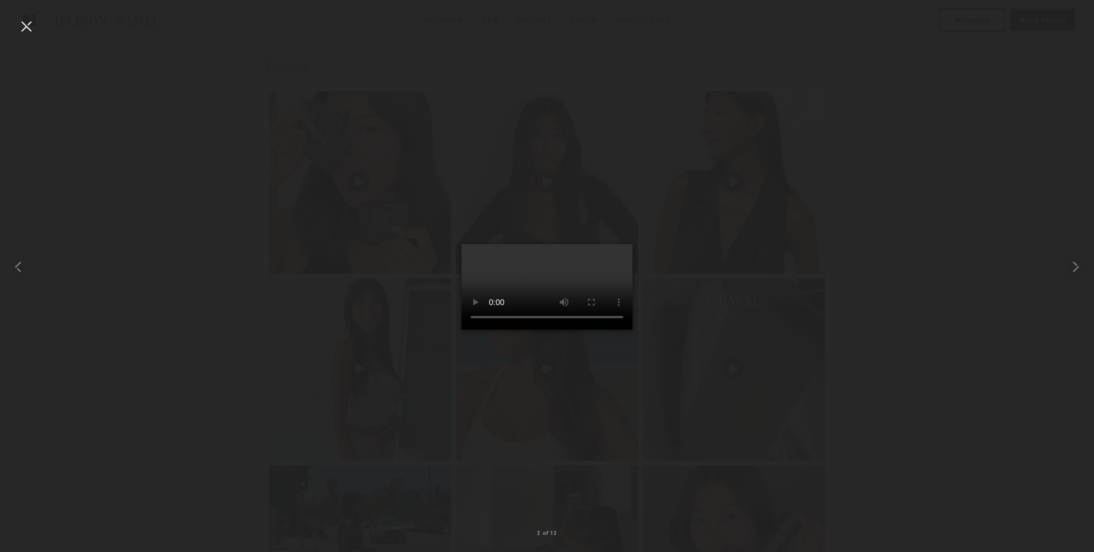
click at [27, 28] on div at bounding box center [26, 26] width 18 height 18
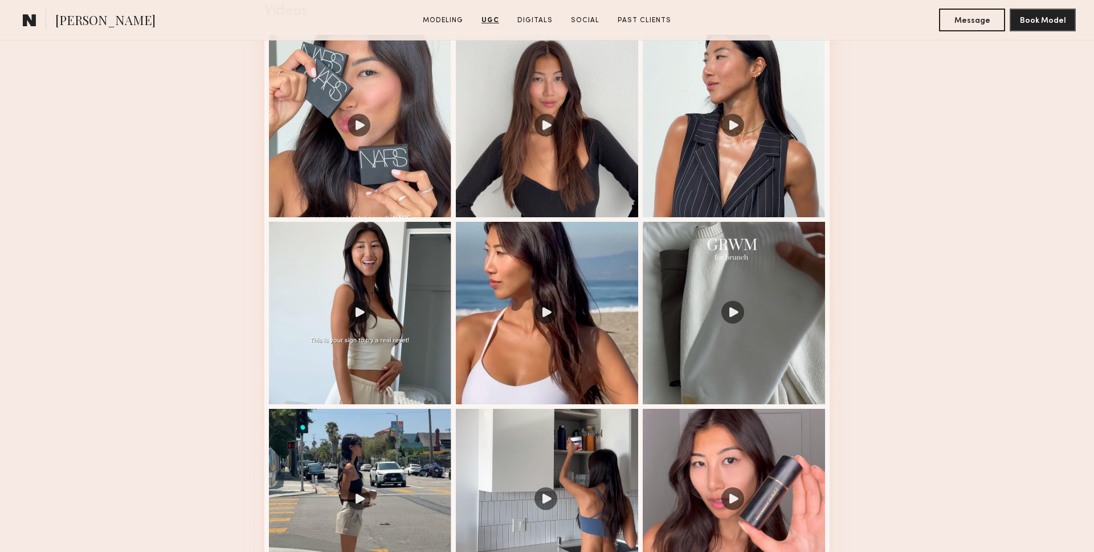
scroll to position [1182, 0]
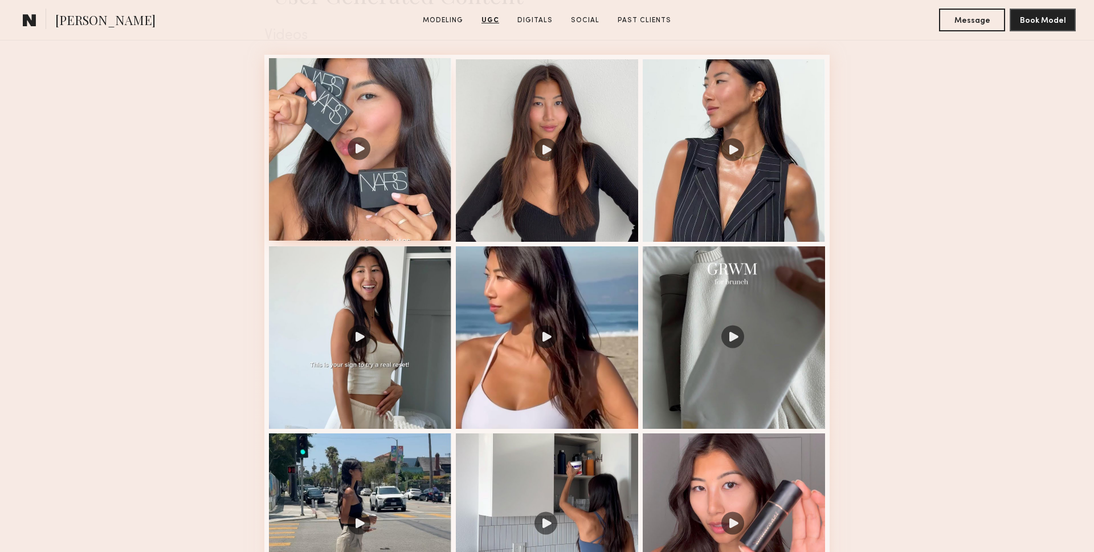
click at [356, 147] on div at bounding box center [360, 149] width 182 height 182
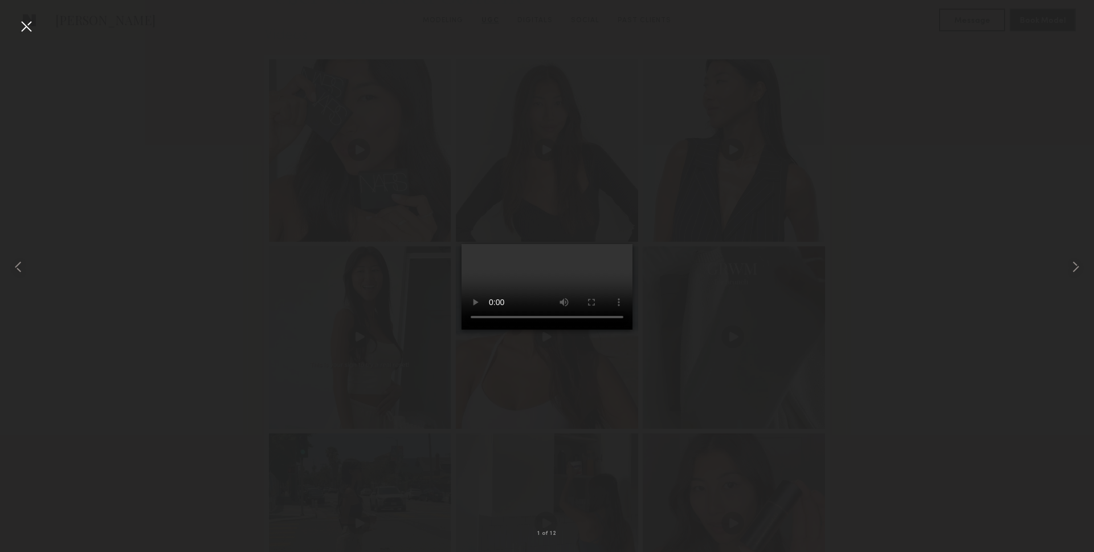
click at [26, 30] on div at bounding box center [26, 26] width 18 height 18
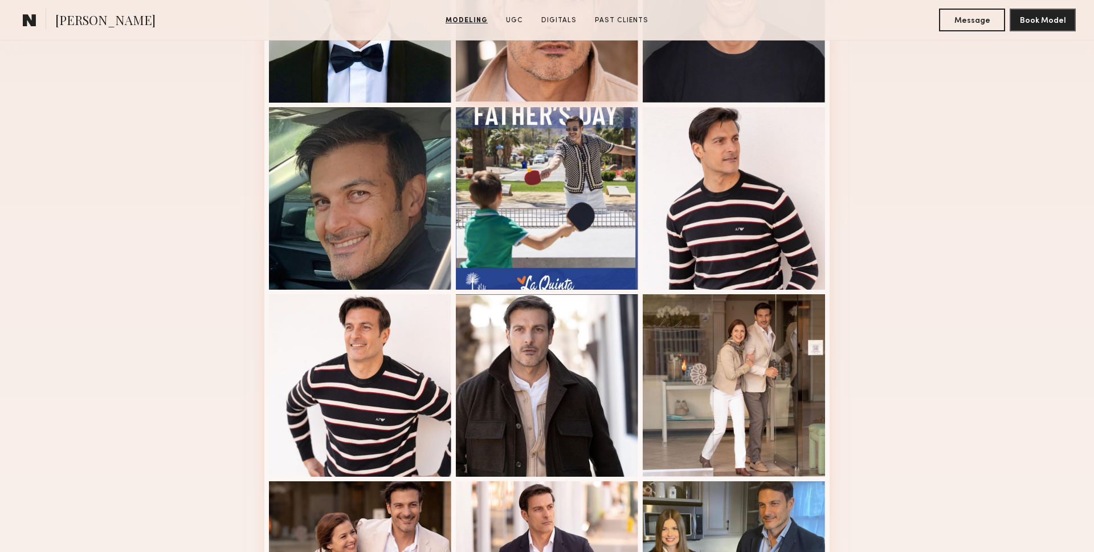
scroll to position [419, 0]
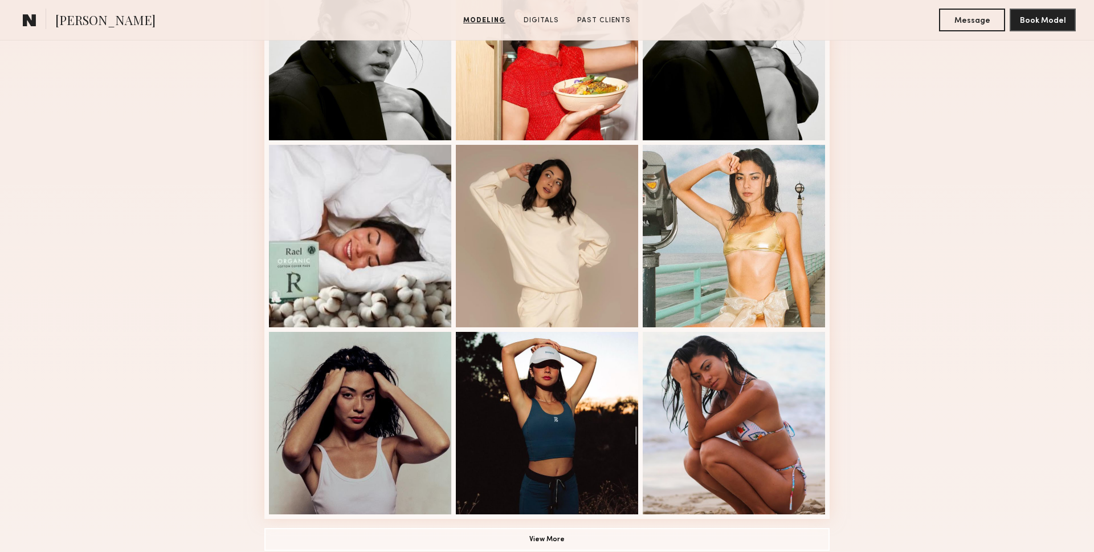
scroll to position [579, 0]
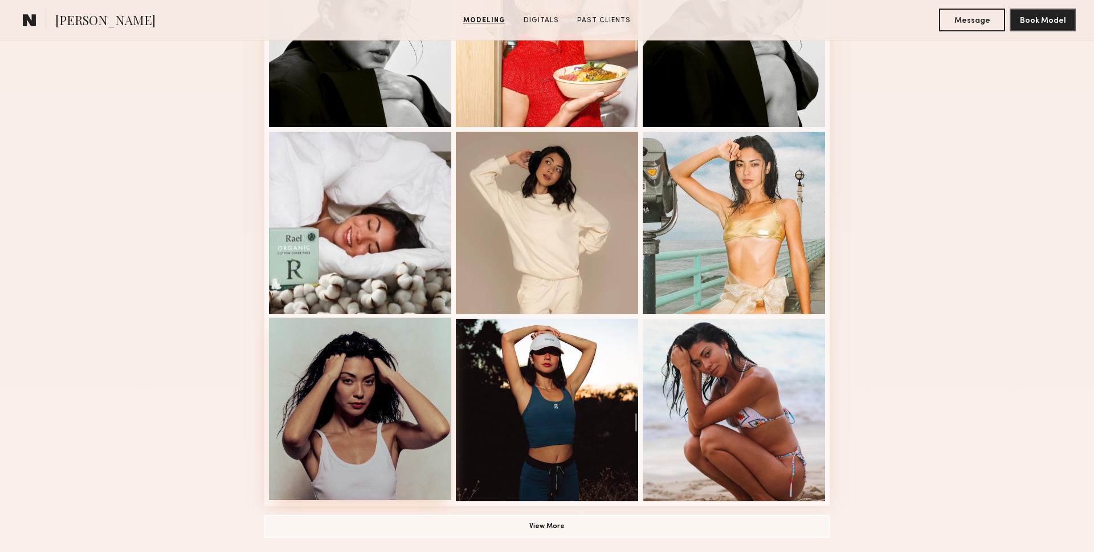
click at [373, 393] on div at bounding box center [360, 408] width 182 height 182
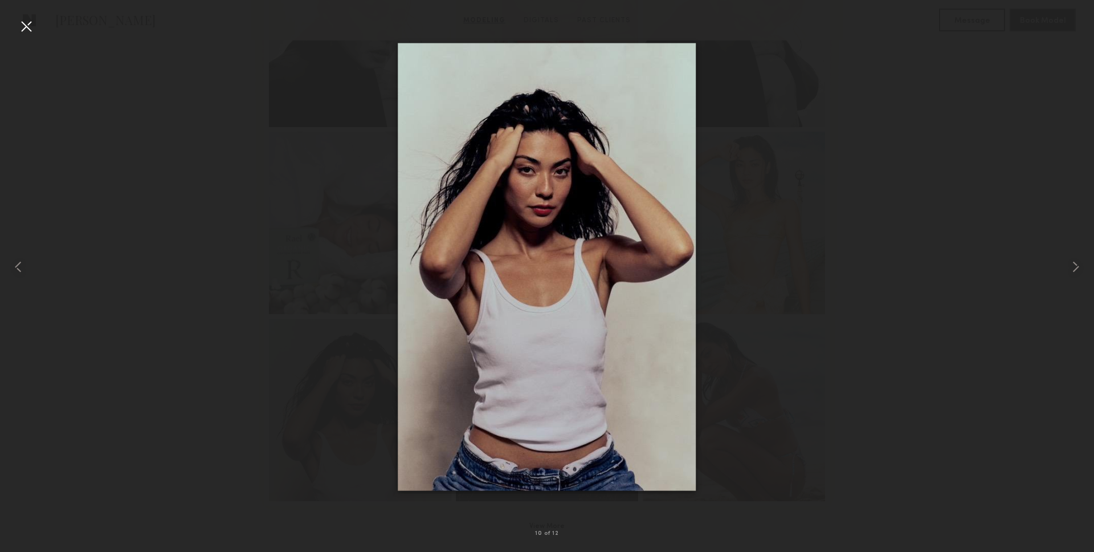
click at [24, 30] on div at bounding box center [26, 26] width 18 height 18
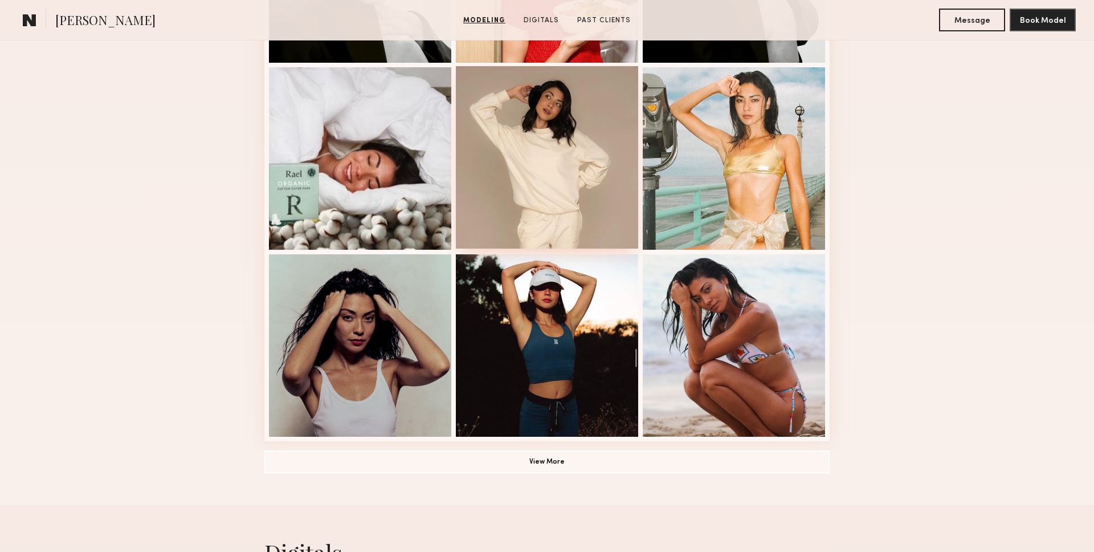
scroll to position [638, 0]
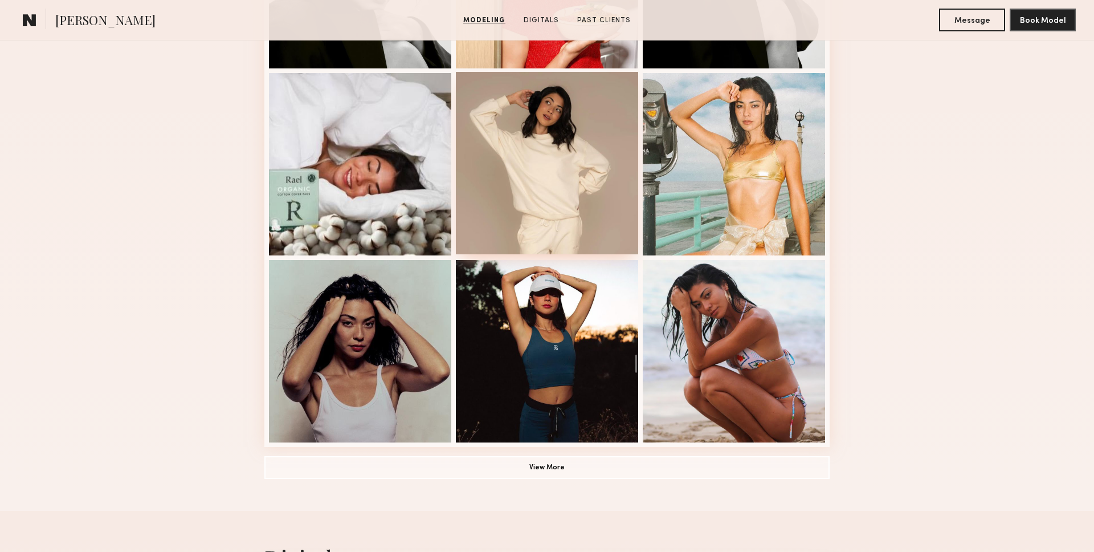
click at [550, 171] on div at bounding box center [547, 163] width 182 height 182
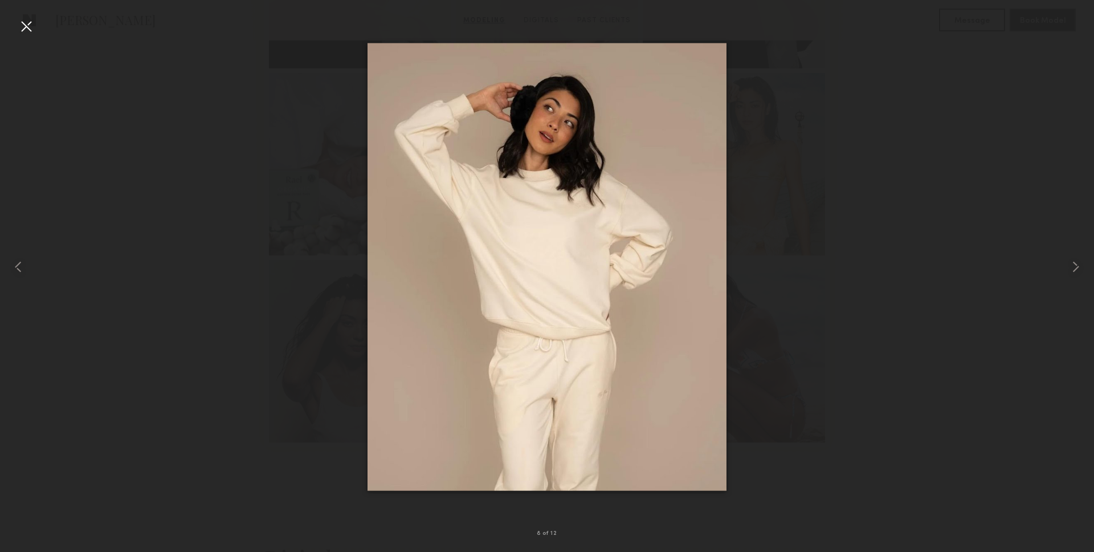
drag, startPoint x: 554, startPoint y: 170, endPoint x: 547, endPoint y: 169, distance: 7.0
click at [19, 267] on common-icon at bounding box center [18, 267] width 18 height 18
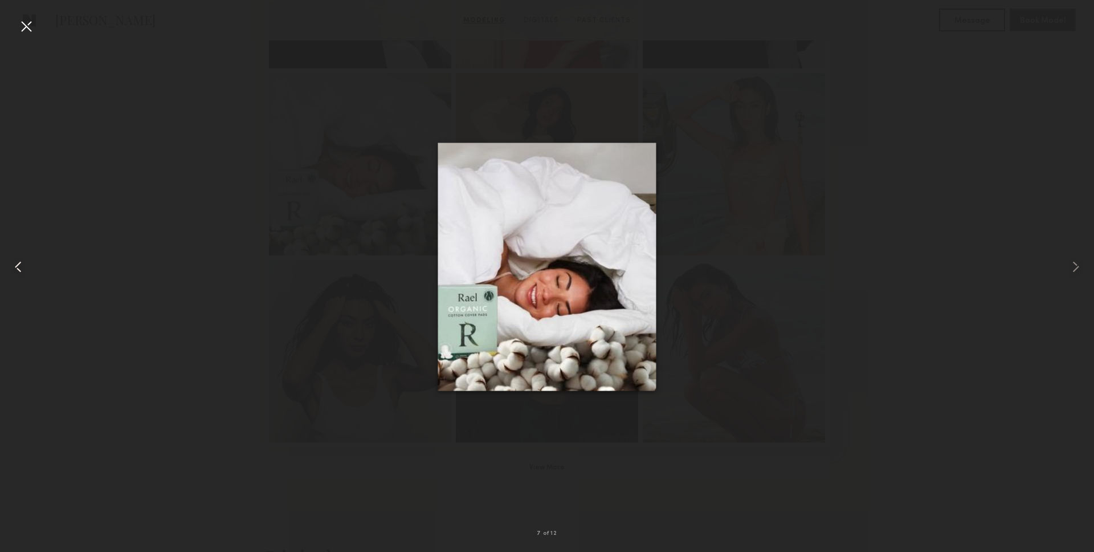
click at [19, 267] on common-icon at bounding box center [18, 267] width 18 height 18
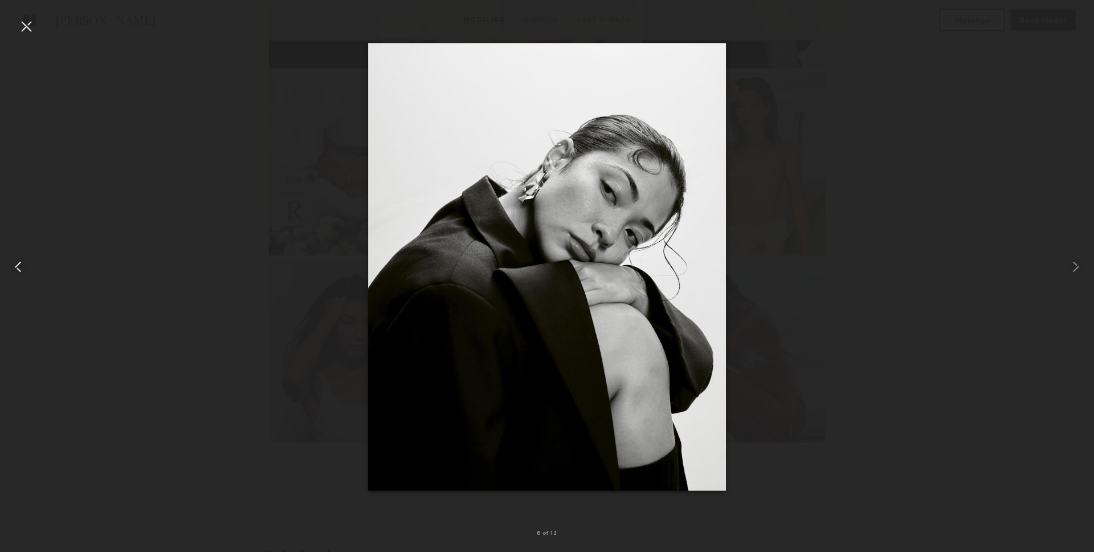
click at [19, 267] on common-icon at bounding box center [18, 267] width 18 height 18
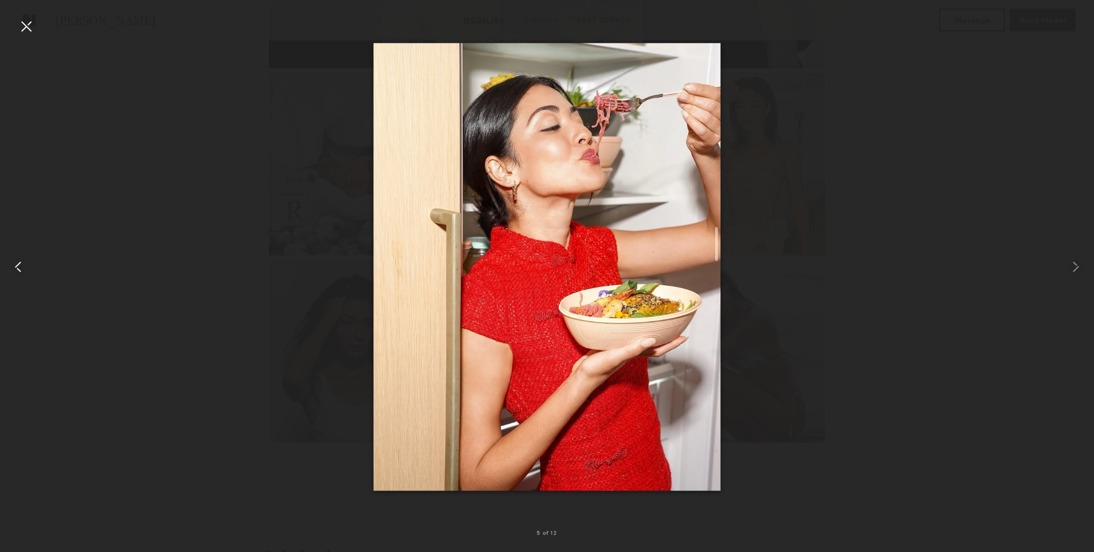
click at [19, 267] on common-icon at bounding box center [18, 267] width 18 height 18
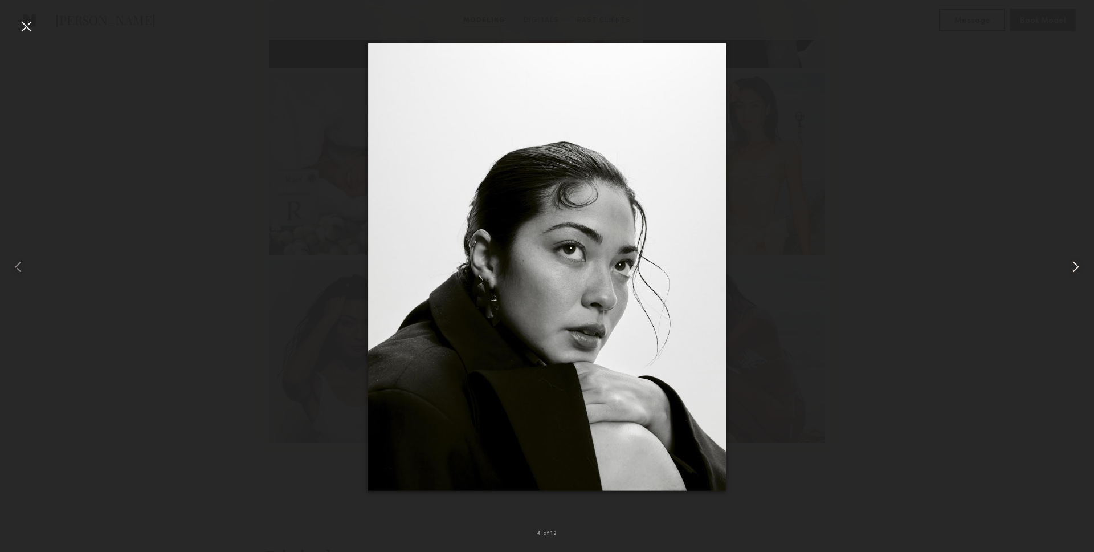
click at [1076, 270] on common-icon at bounding box center [1076, 267] width 18 height 18
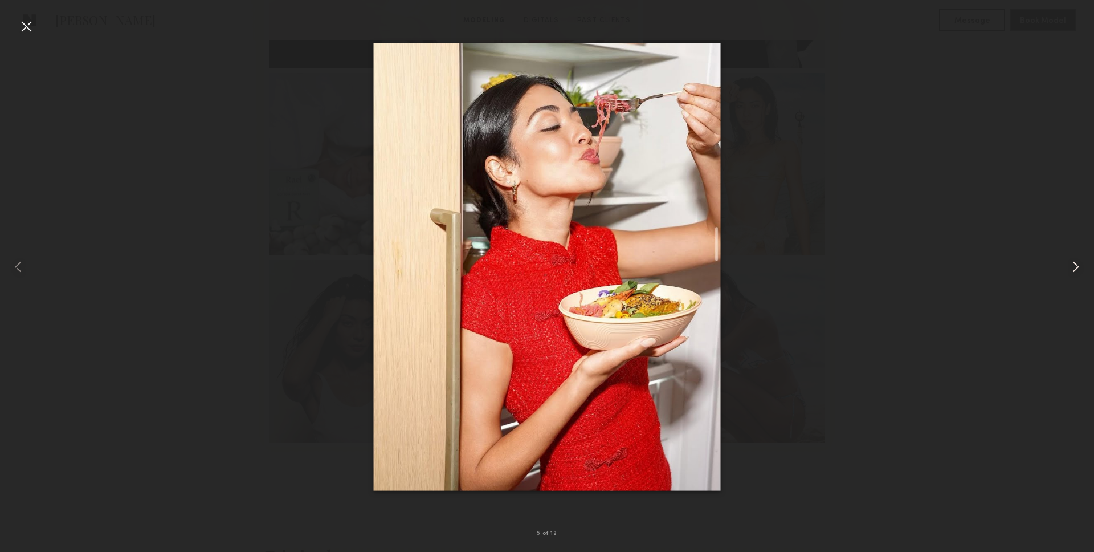
click at [1076, 270] on common-icon at bounding box center [1076, 267] width 18 height 18
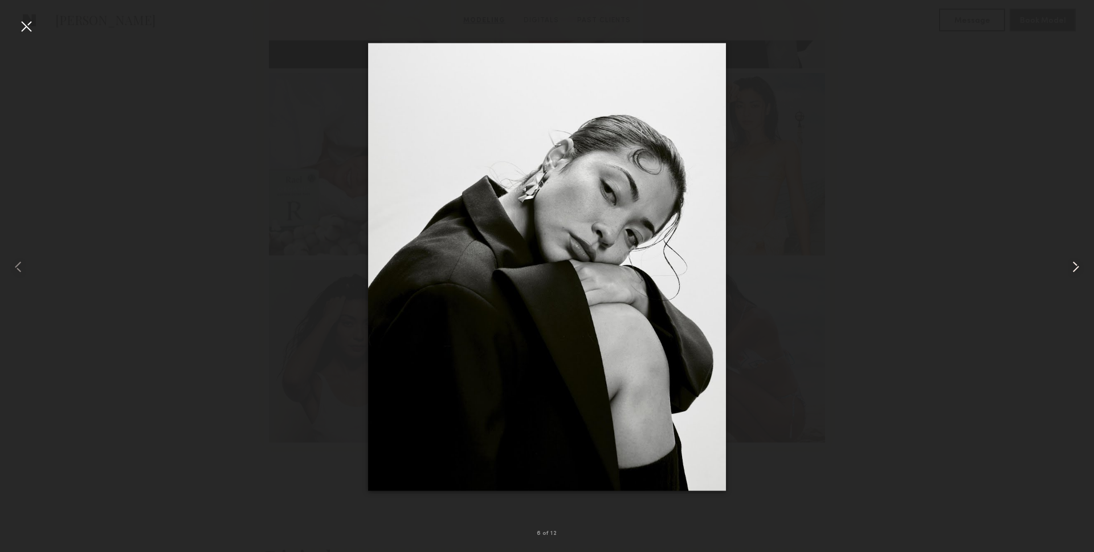
click at [1076, 270] on common-icon at bounding box center [1076, 267] width 18 height 18
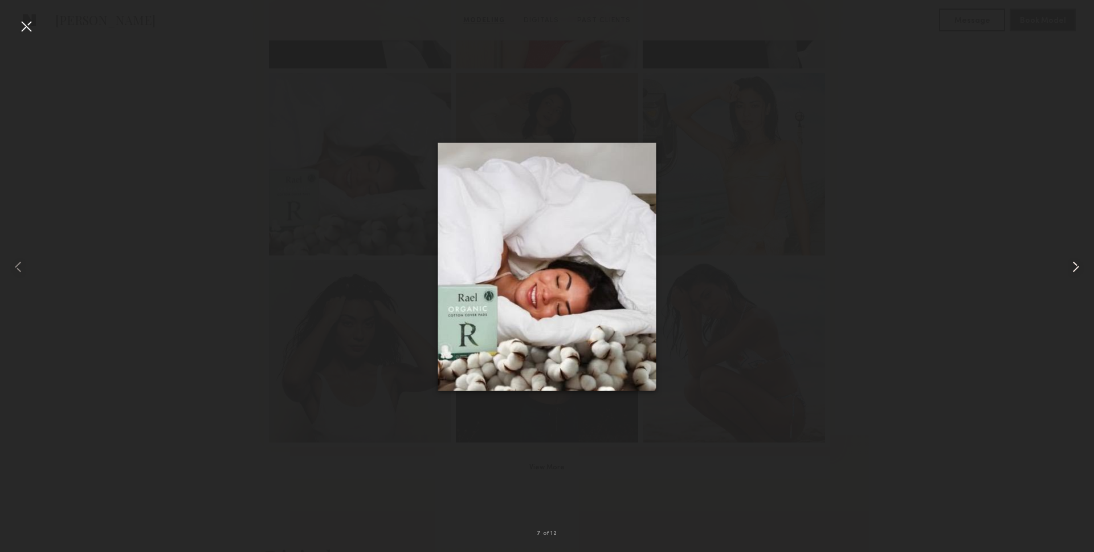
click at [1076, 270] on common-icon at bounding box center [1076, 267] width 18 height 18
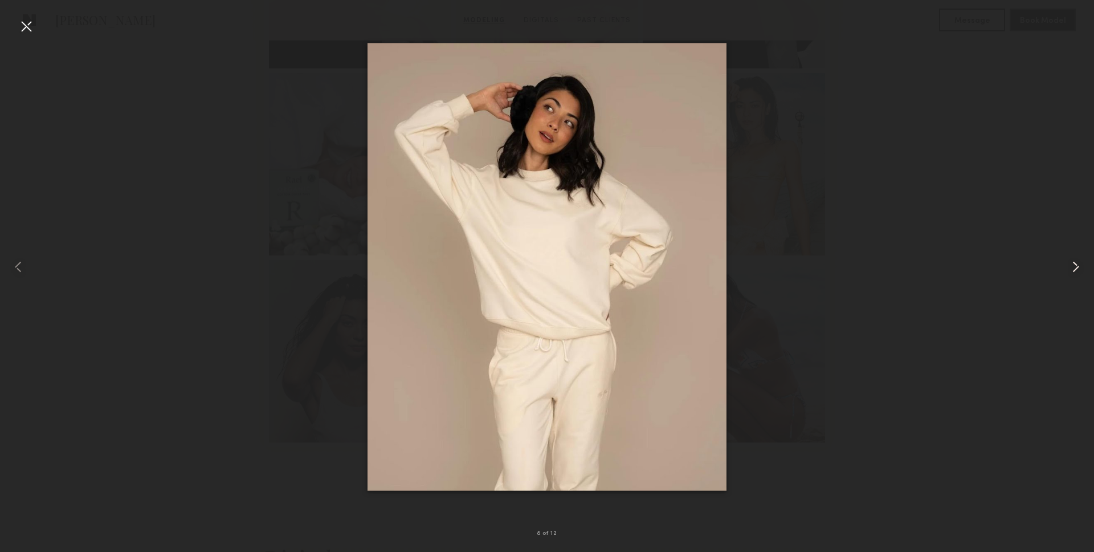
click at [1076, 270] on common-icon at bounding box center [1076, 267] width 18 height 18
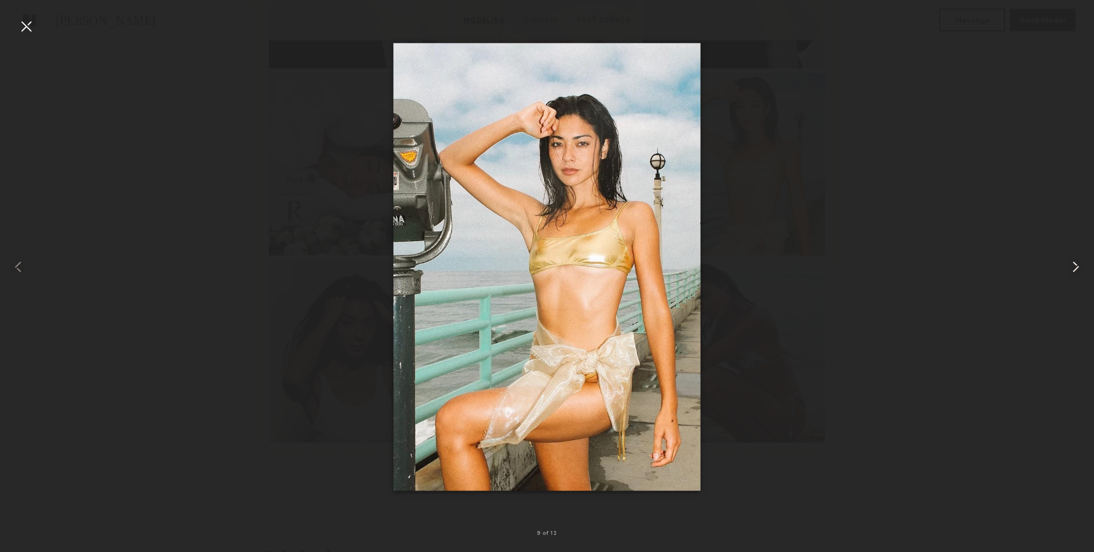
click at [1076, 270] on common-icon at bounding box center [1076, 267] width 18 height 18
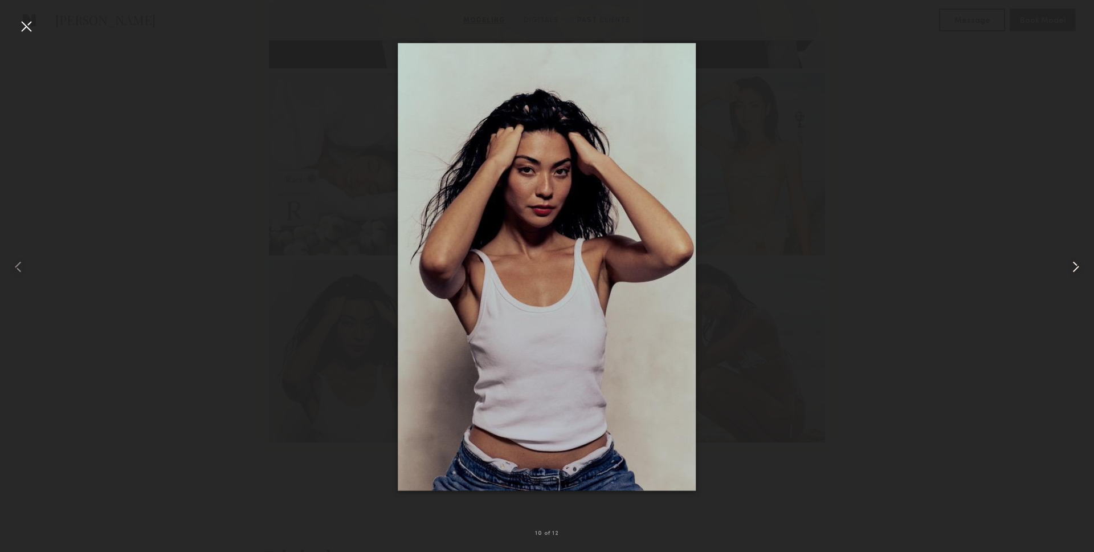
click at [1076, 270] on common-icon at bounding box center [1076, 267] width 18 height 18
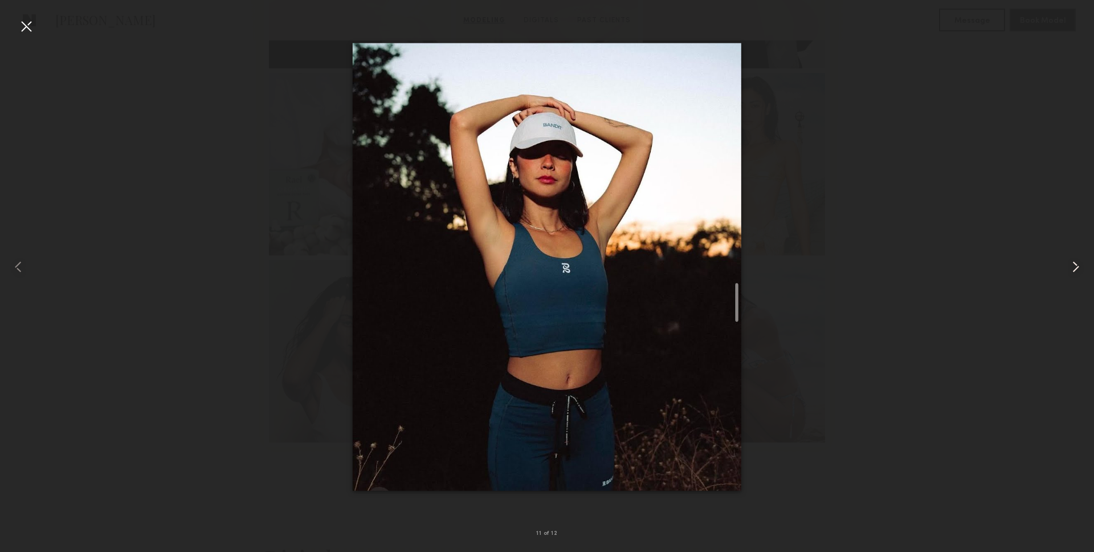
click at [1076, 270] on common-icon at bounding box center [1076, 267] width 18 height 18
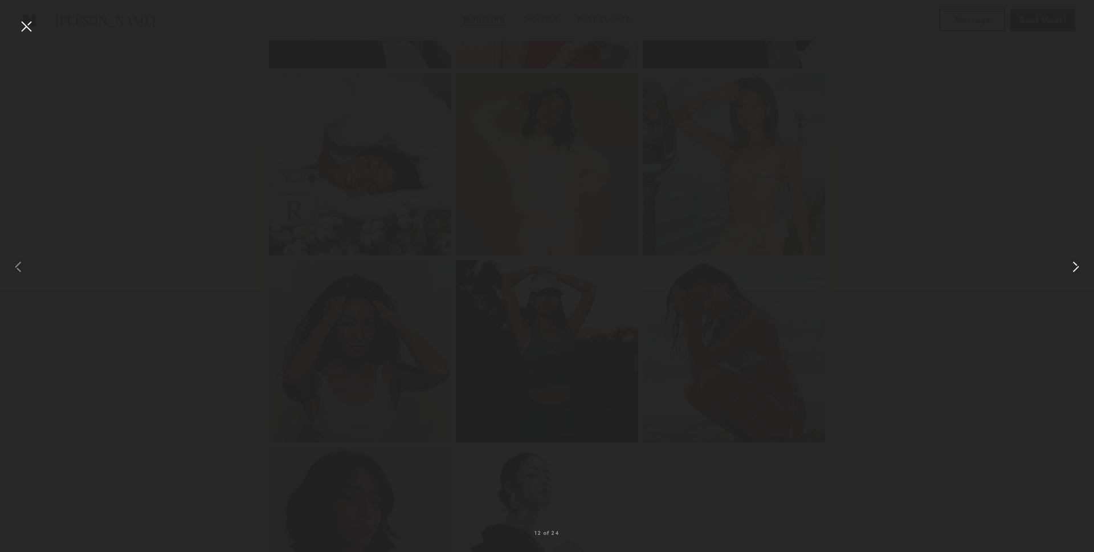
click at [1076, 270] on common-icon at bounding box center [1076, 267] width 18 height 18
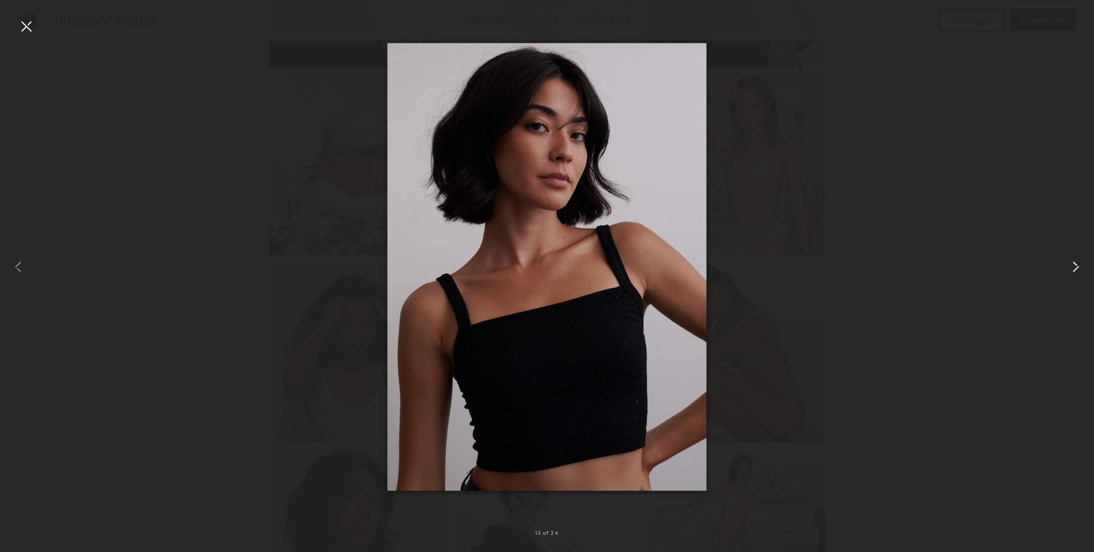
click at [1076, 270] on common-icon at bounding box center [1076, 267] width 18 height 18
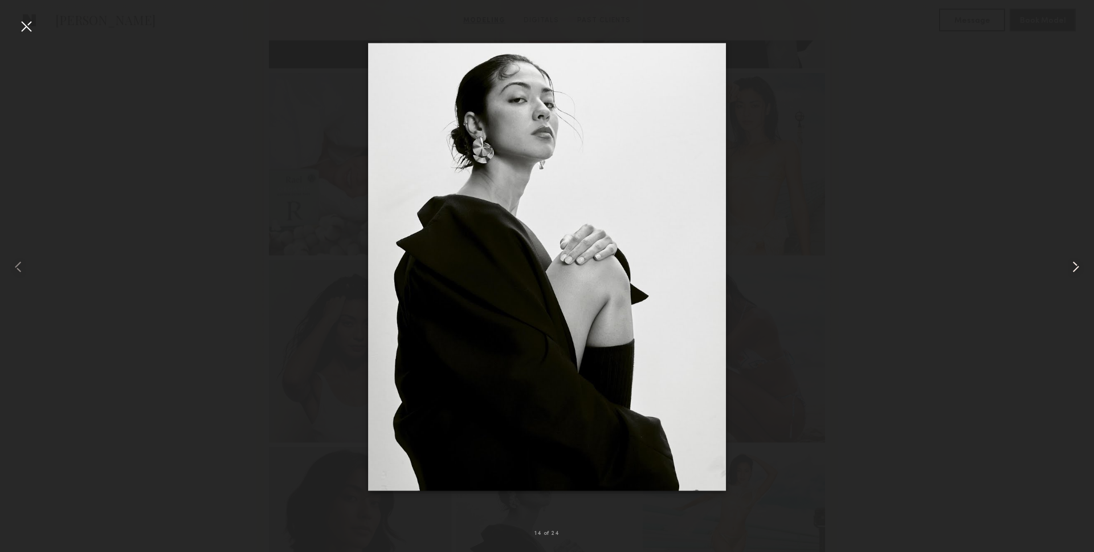
click at [1076, 270] on common-icon at bounding box center [1076, 267] width 18 height 18
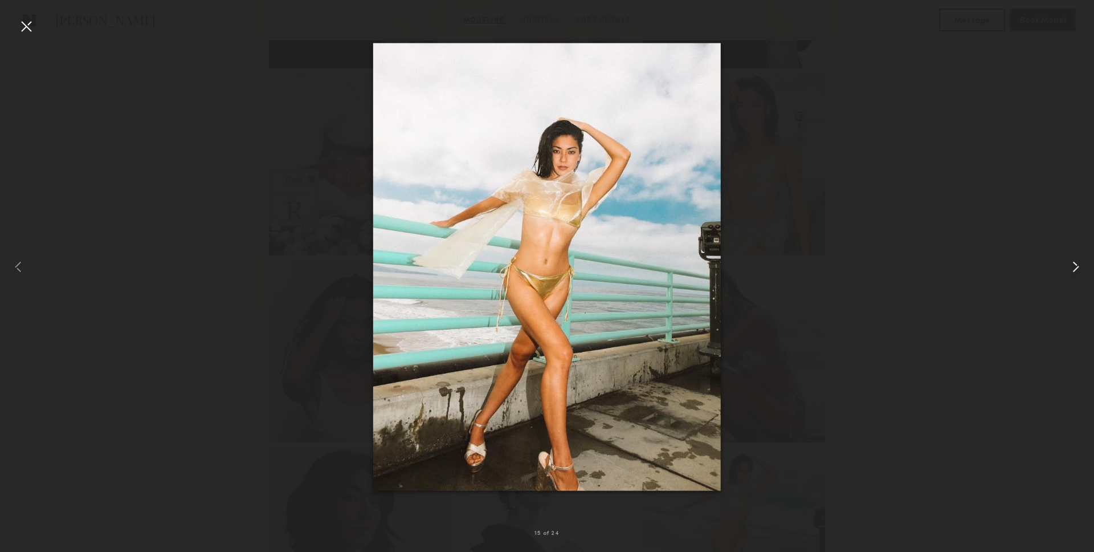
click at [1076, 270] on common-icon at bounding box center [1076, 267] width 18 height 18
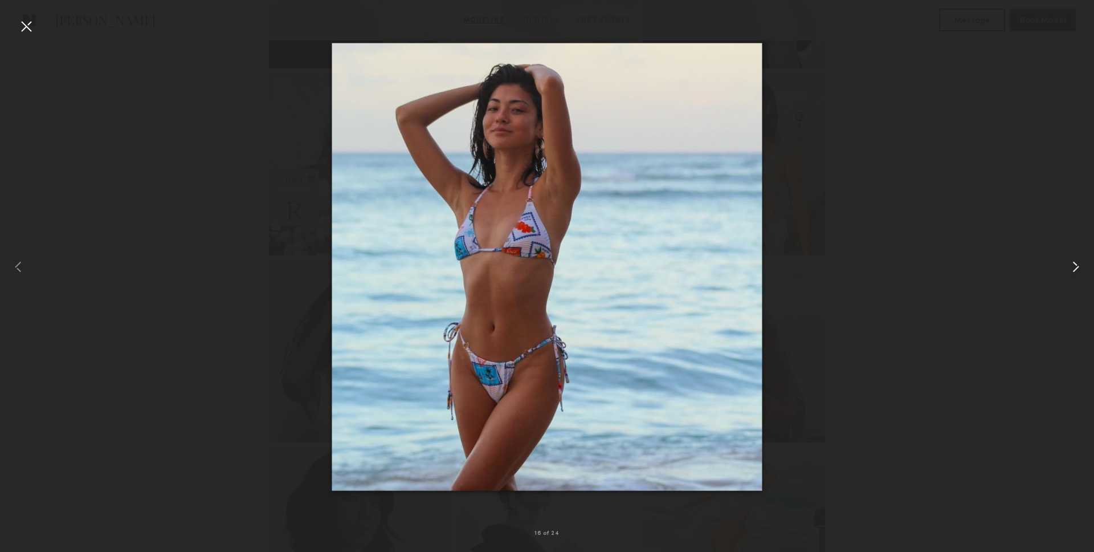
click at [1076, 270] on common-icon at bounding box center [1076, 267] width 18 height 18
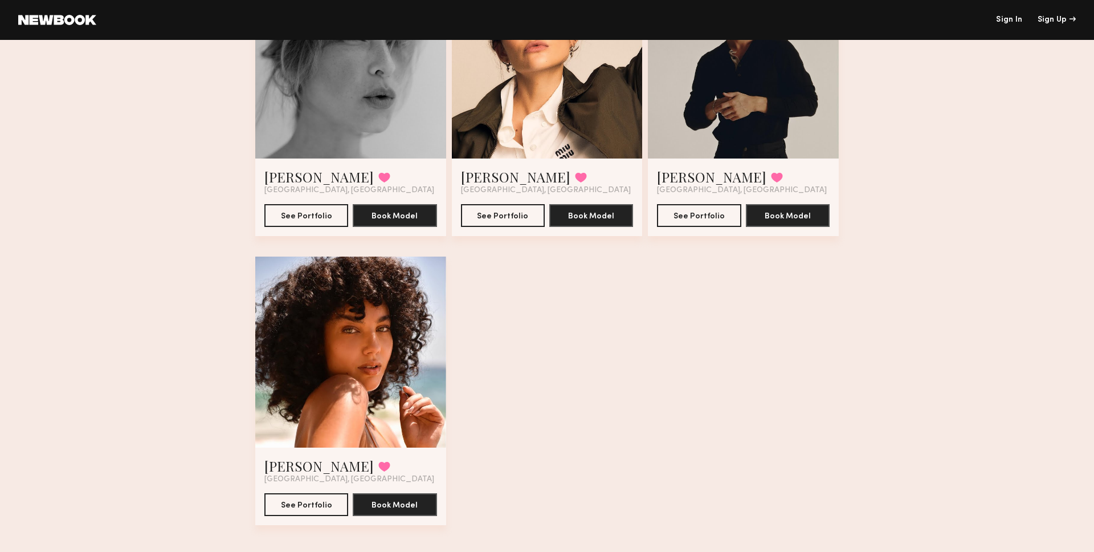
scroll to position [465, 0]
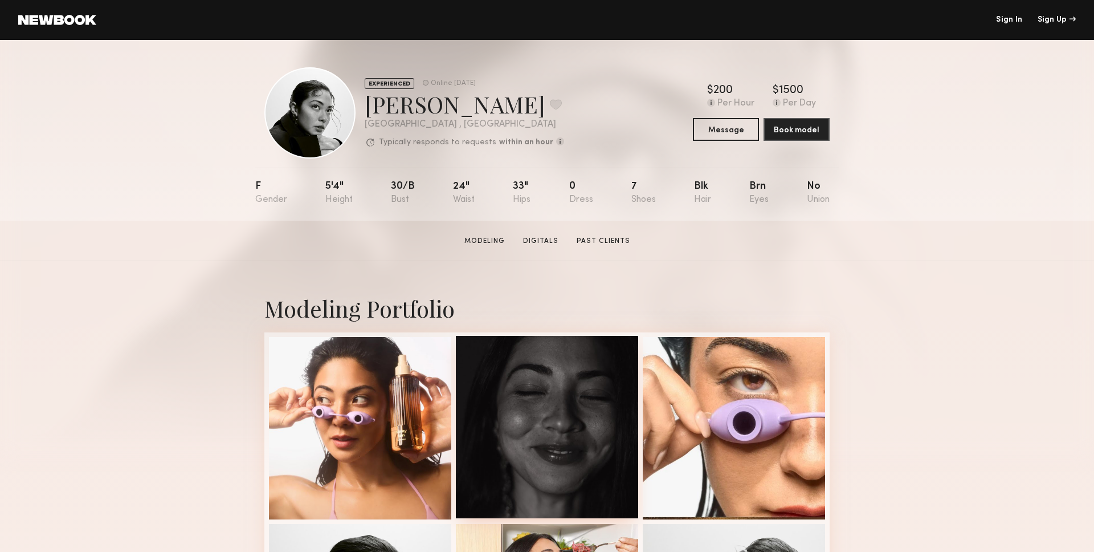
click at [571, 414] on div at bounding box center [547, 427] width 182 height 182
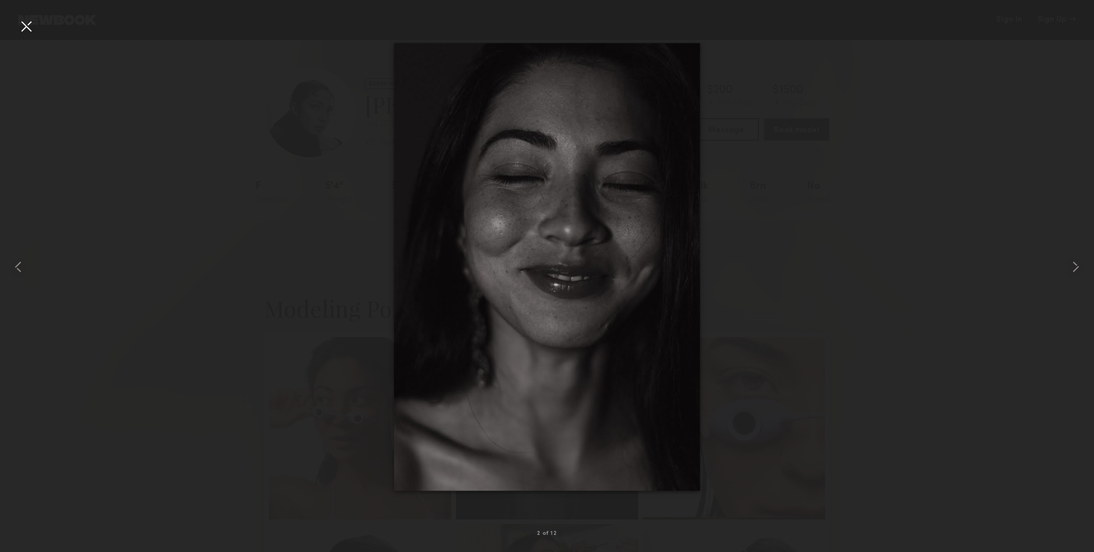
click at [132, 304] on div at bounding box center [547, 266] width 1094 height 497
click at [1051, 237] on div at bounding box center [1072, 266] width 44 height 497
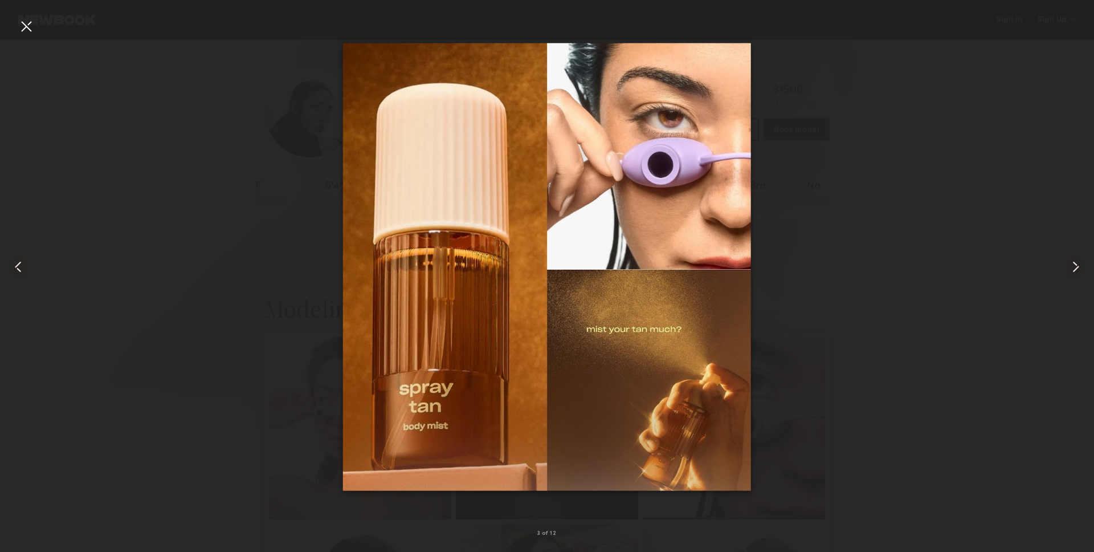
click at [35, 27] on div at bounding box center [22, 266] width 44 height 497
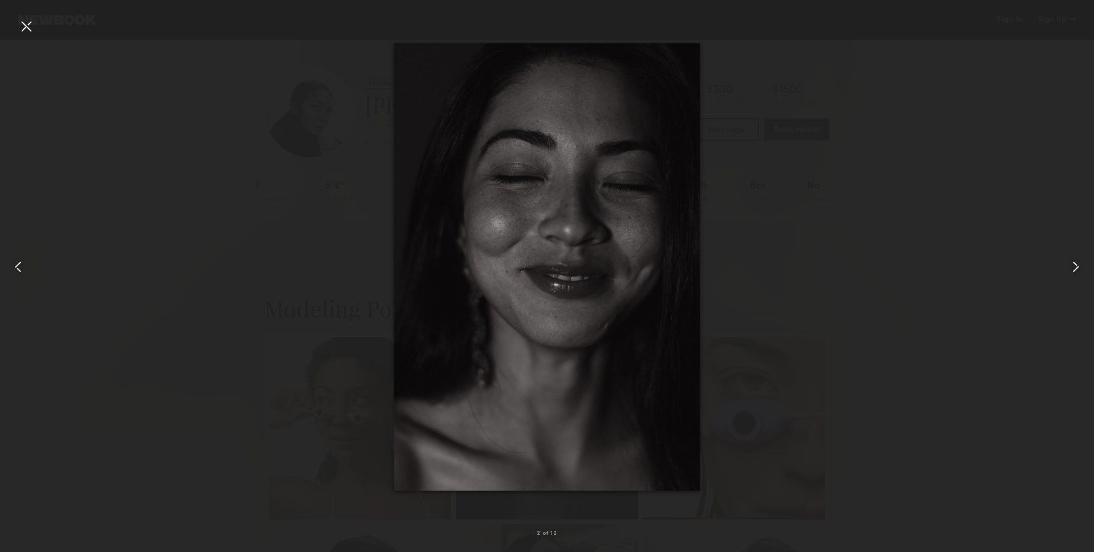
scroll to position [1, 0]
click at [337, 459] on div at bounding box center [547, 266] width 1094 height 497
click at [29, 28] on div at bounding box center [26, 26] width 18 height 18
